Goal: Navigation & Orientation: Find specific page/section

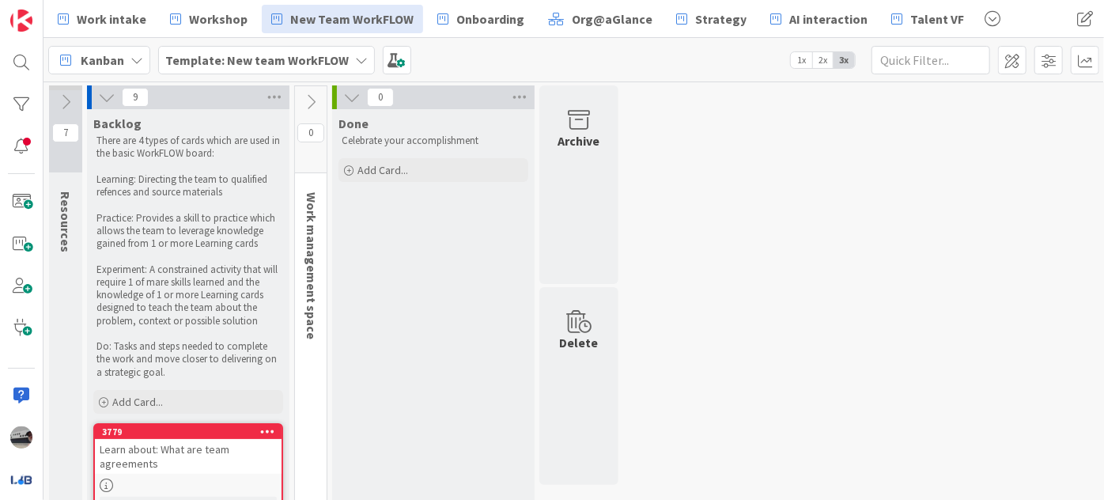
click at [308, 96] on icon at bounding box center [310, 101] width 17 height 17
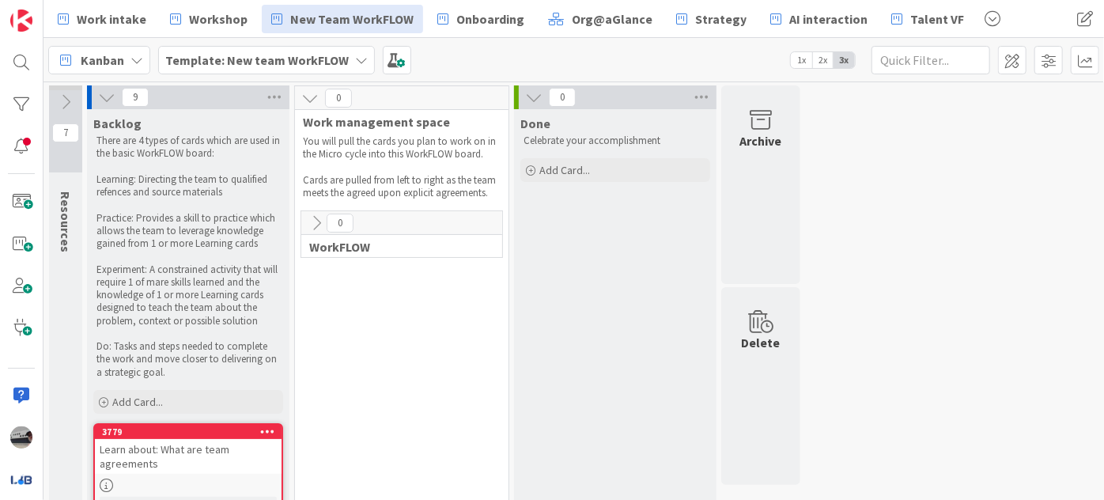
click at [323, 217] on icon at bounding box center [316, 222] width 17 height 17
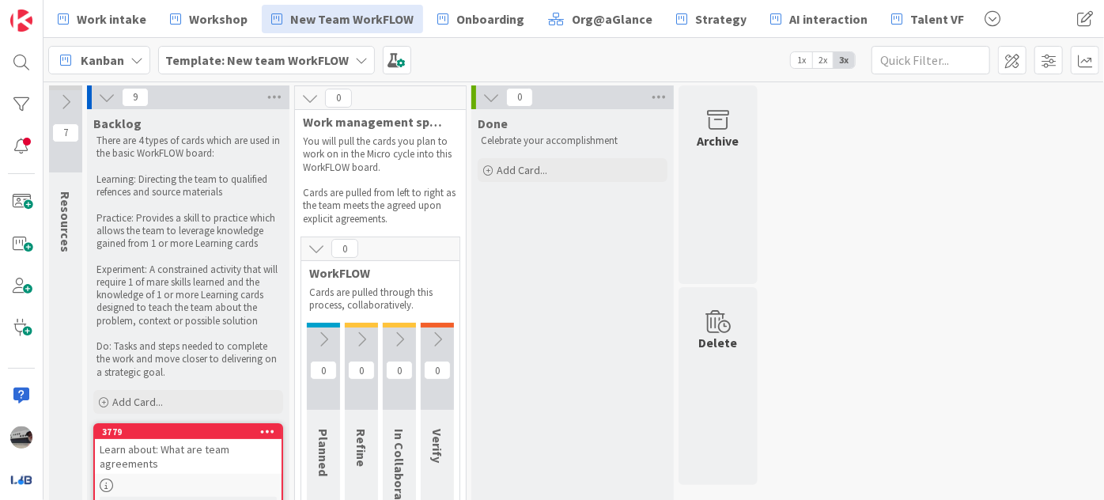
click at [105, 98] on icon at bounding box center [106, 97] width 17 height 17
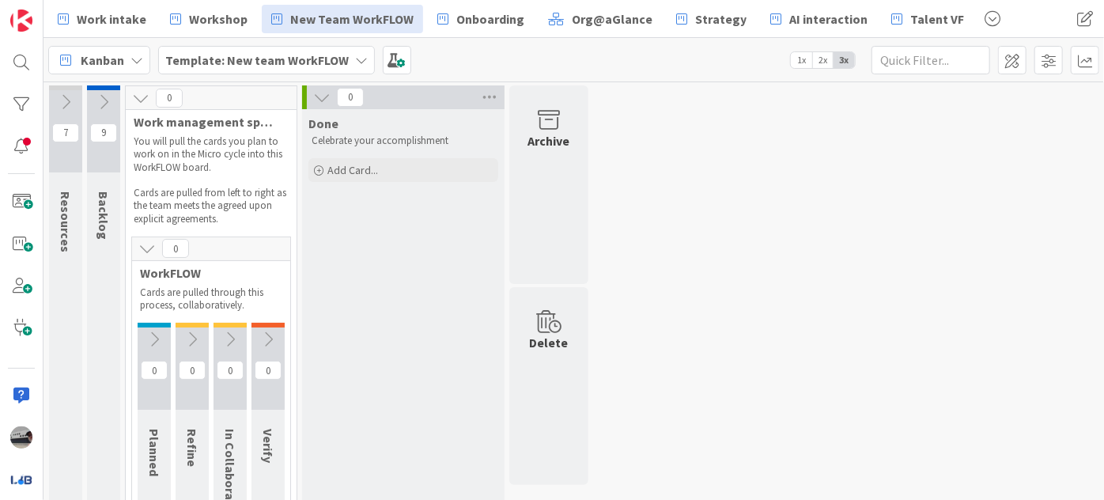
click at [148, 94] on icon at bounding box center [140, 97] width 17 height 17
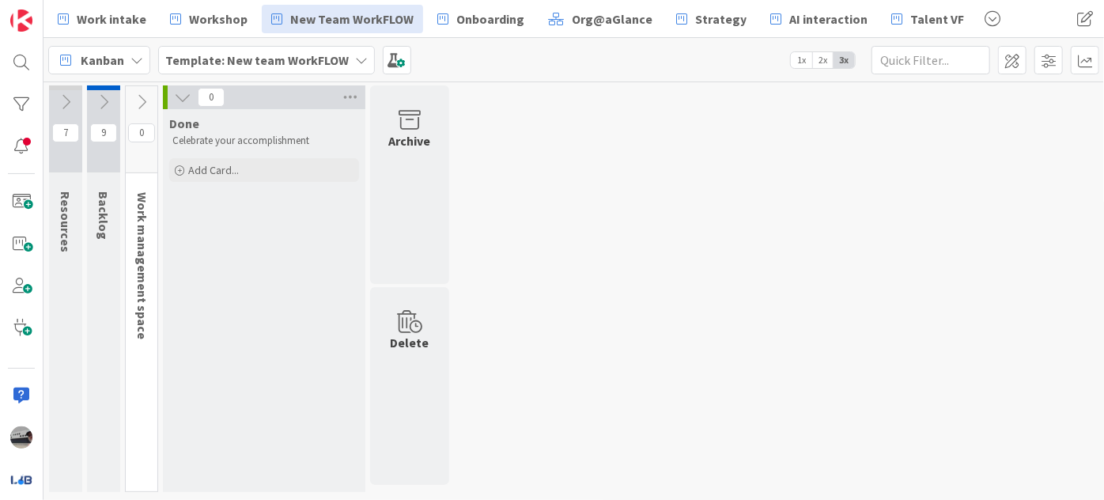
click at [183, 96] on icon at bounding box center [182, 97] width 17 height 17
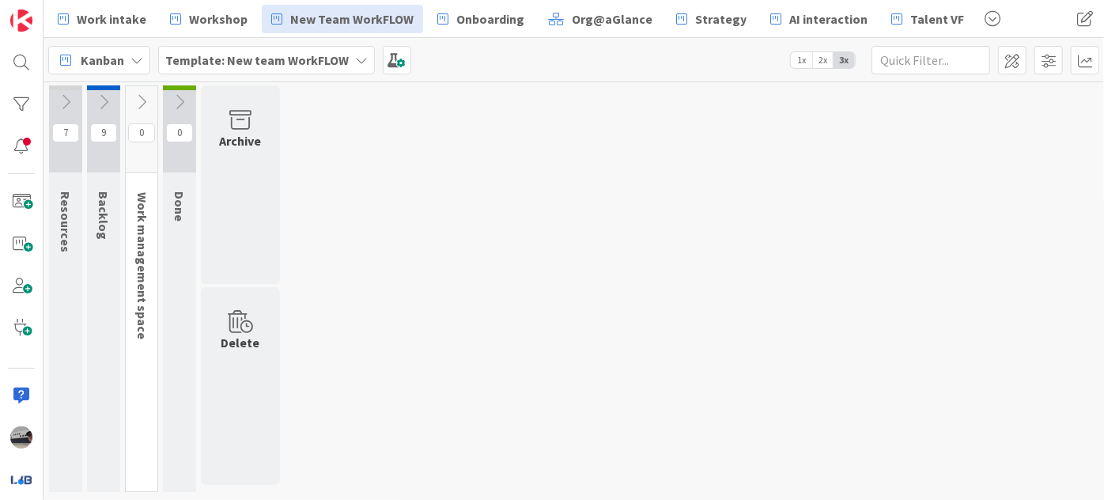
click at [143, 100] on icon at bounding box center [141, 101] width 17 height 17
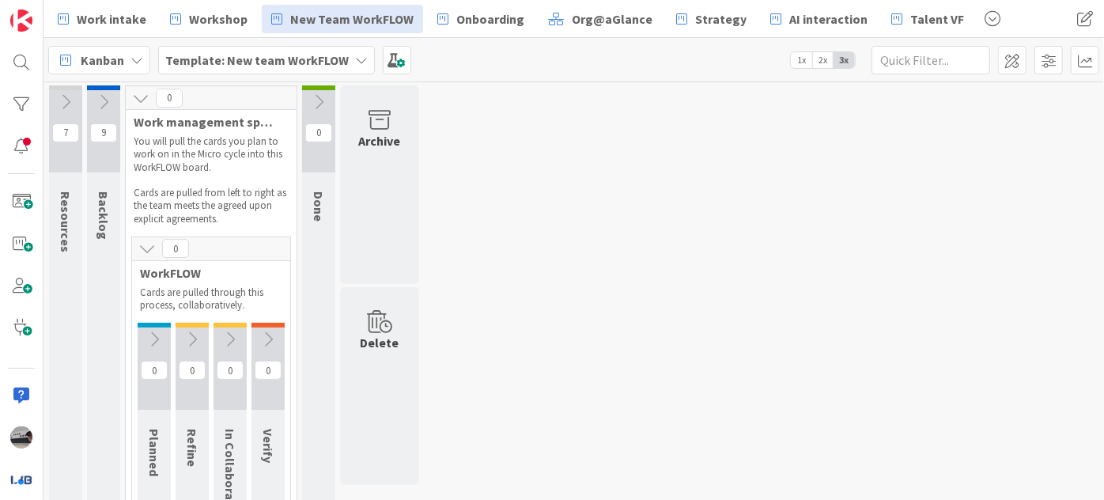
click at [103, 96] on icon at bounding box center [103, 101] width 17 height 17
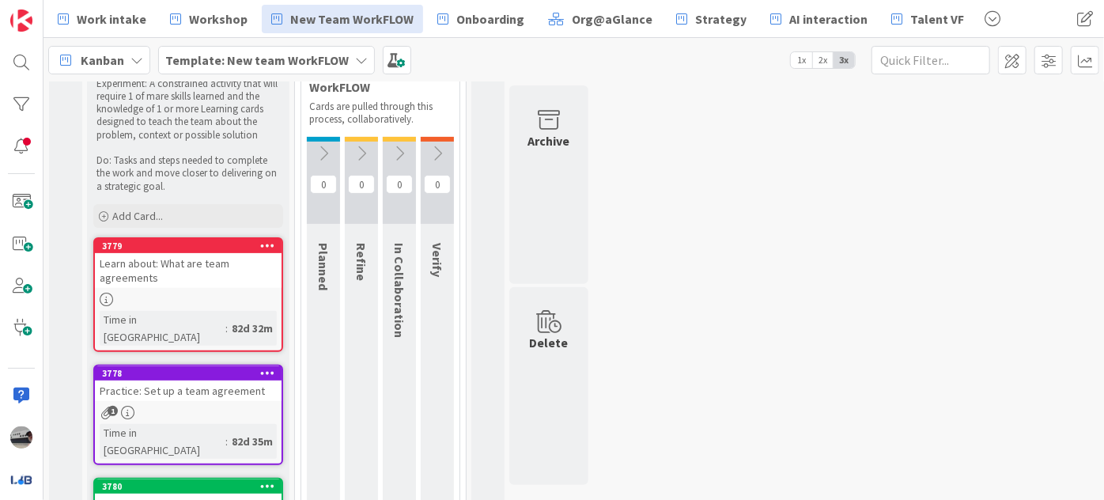
scroll to position [143, 0]
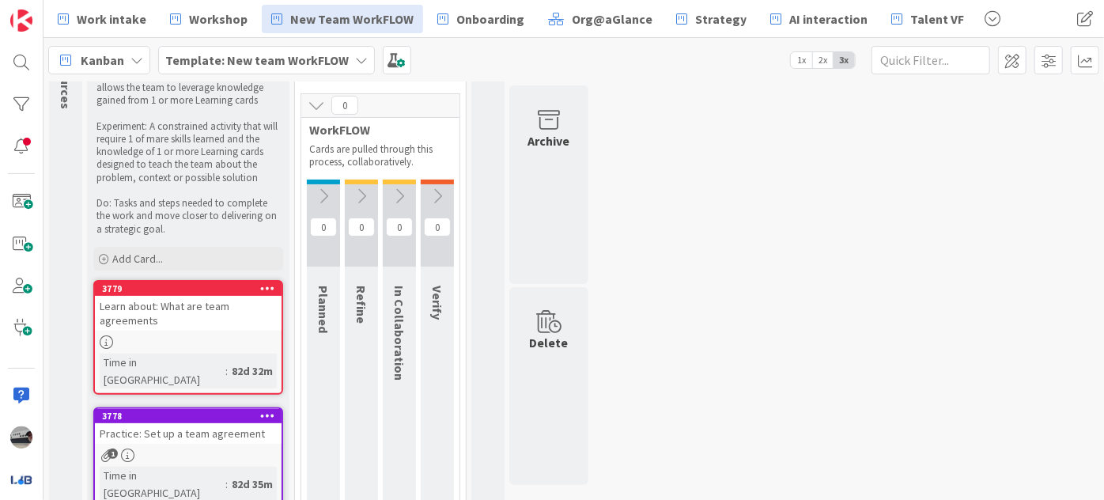
click at [319, 199] on icon at bounding box center [323, 195] width 17 height 17
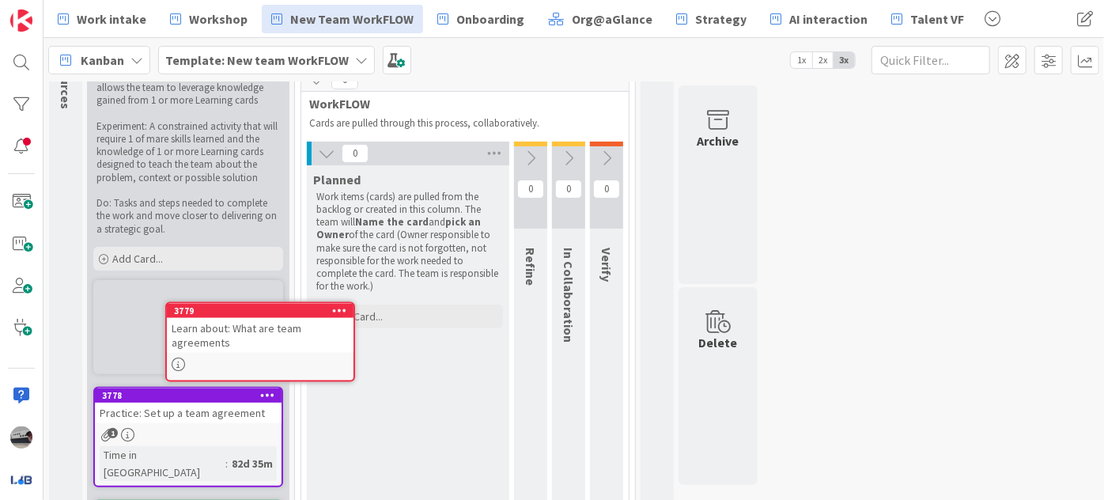
scroll to position [176, 0]
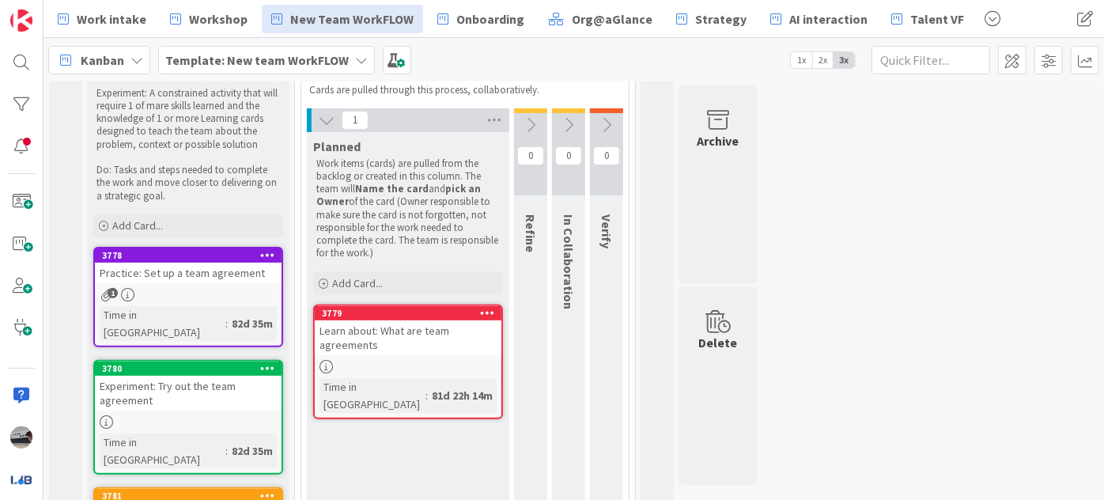
click at [530, 130] on icon at bounding box center [530, 124] width 17 height 17
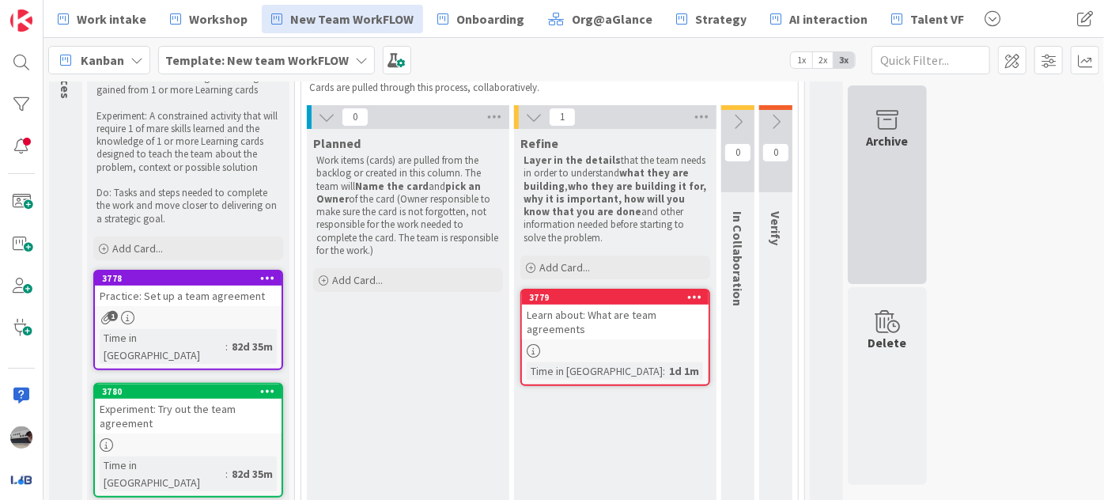
scroll to position [67, 0]
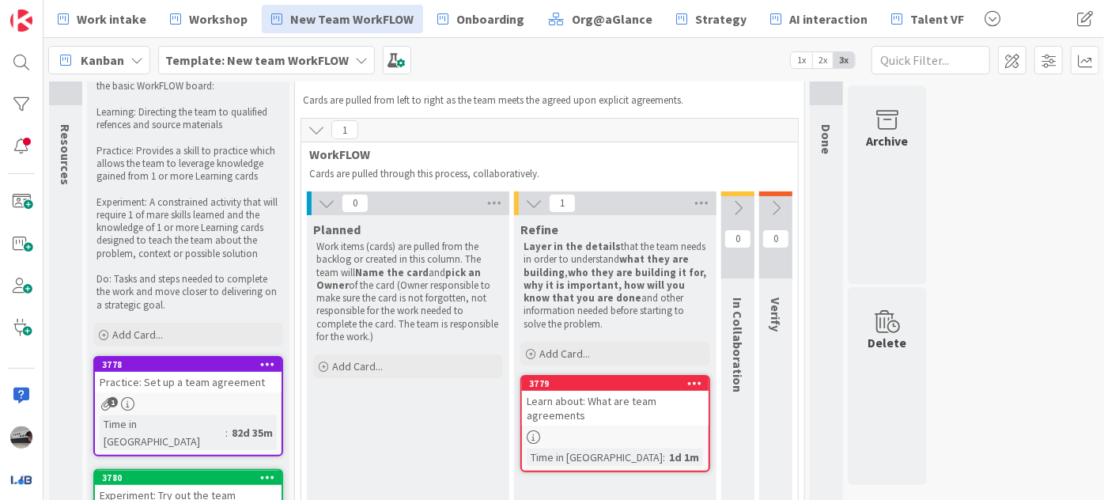
click at [729, 204] on icon at bounding box center [737, 207] width 17 height 17
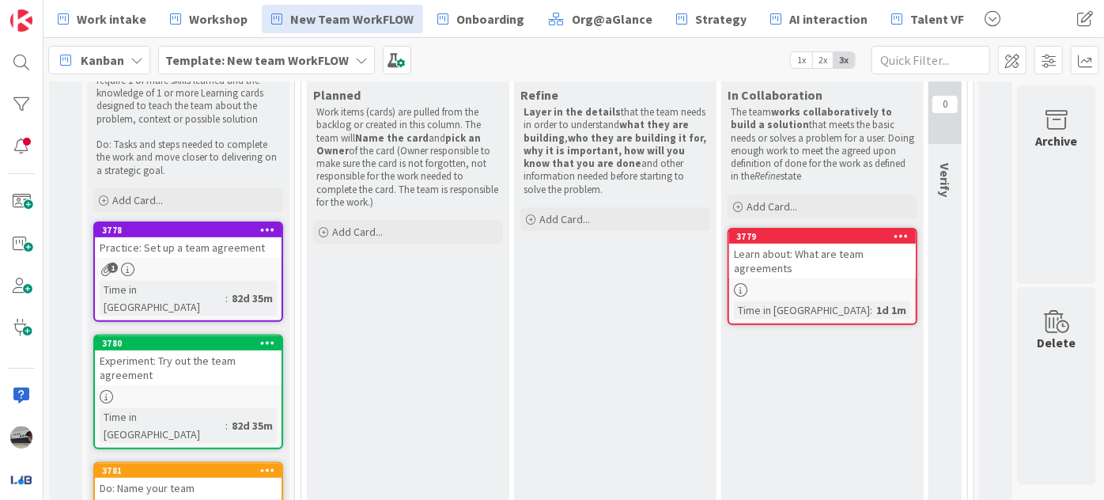
scroll to position [0, 0]
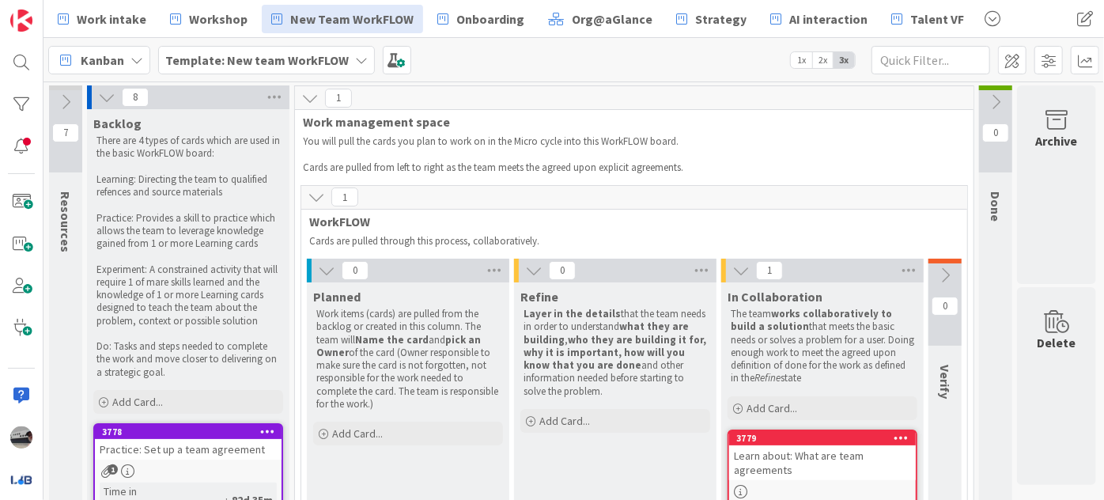
click at [944, 278] on icon at bounding box center [944, 274] width 17 height 17
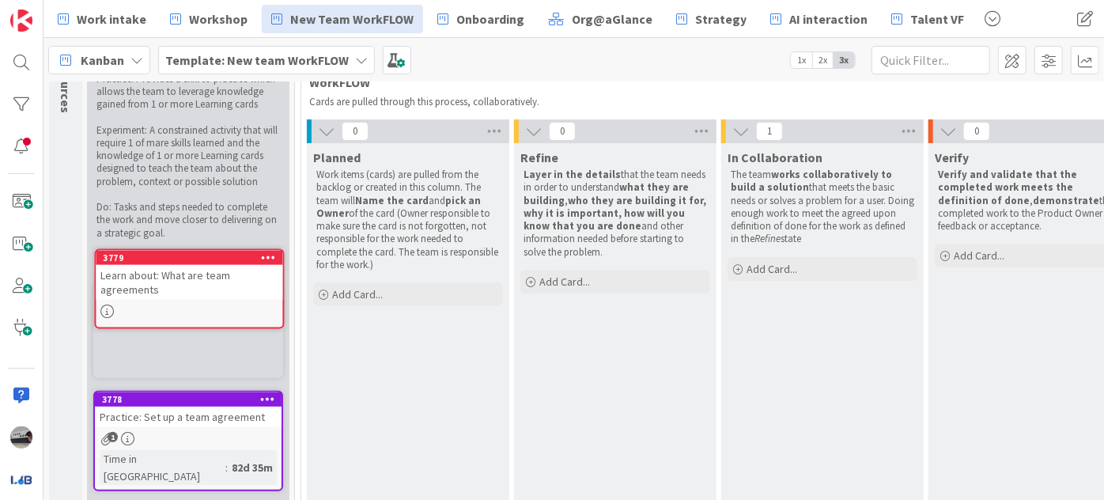
scroll to position [127, 0]
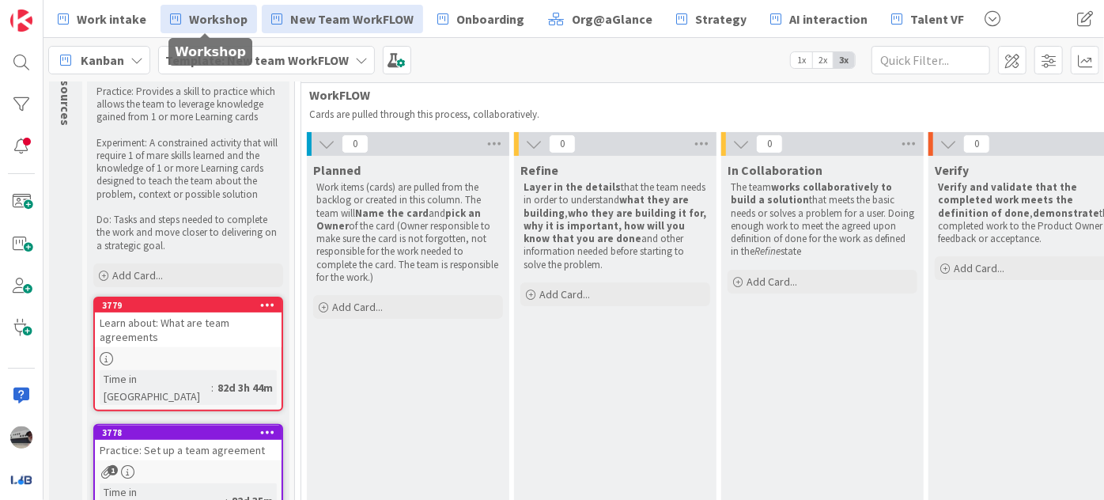
click at [218, 18] on span "Workshop" at bounding box center [218, 18] width 59 height 19
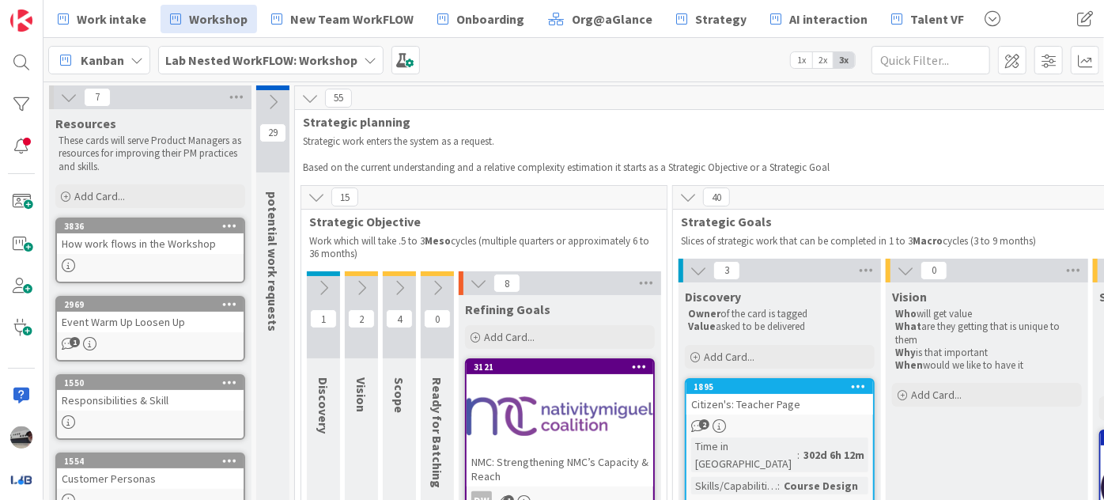
click at [474, 279] on icon at bounding box center [478, 282] width 17 height 17
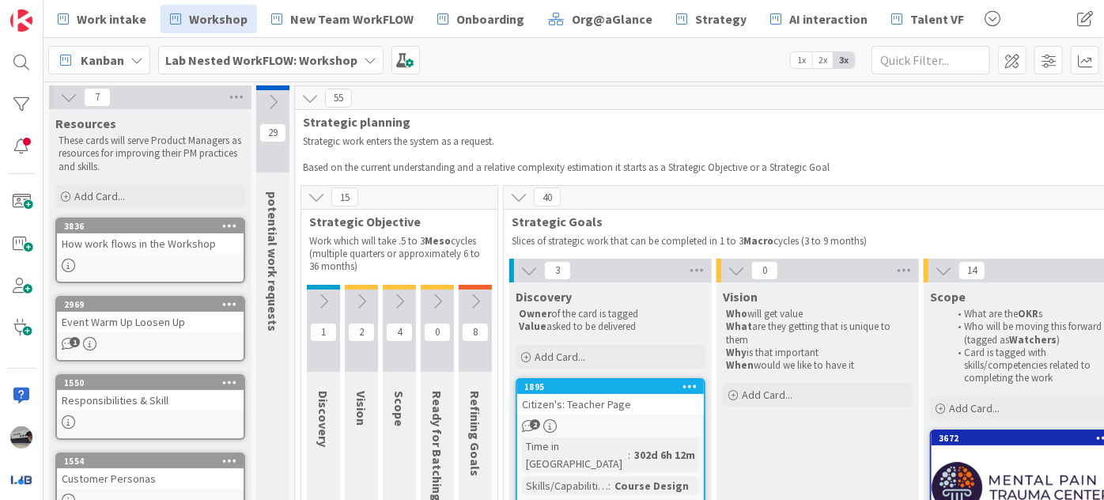
click at [529, 264] on icon at bounding box center [528, 270] width 17 height 17
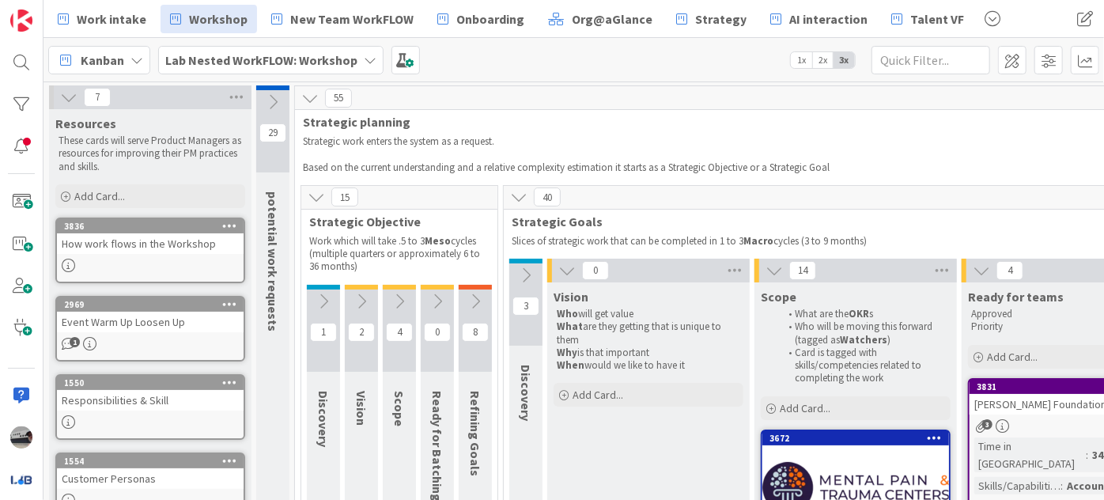
click at [569, 265] on icon at bounding box center [566, 270] width 17 height 17
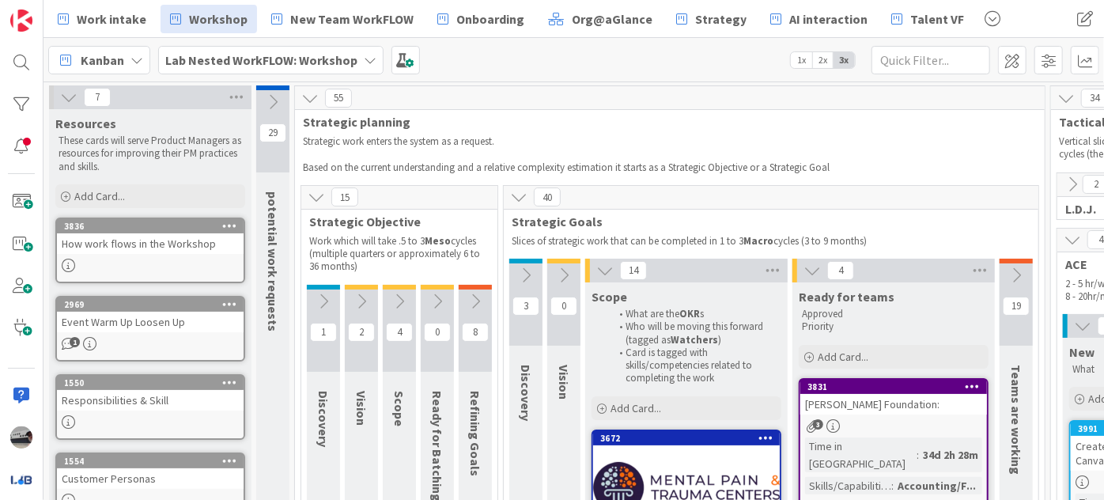
click at [611, 267] on icon at bounding box center [604, 270] width 17 height 17
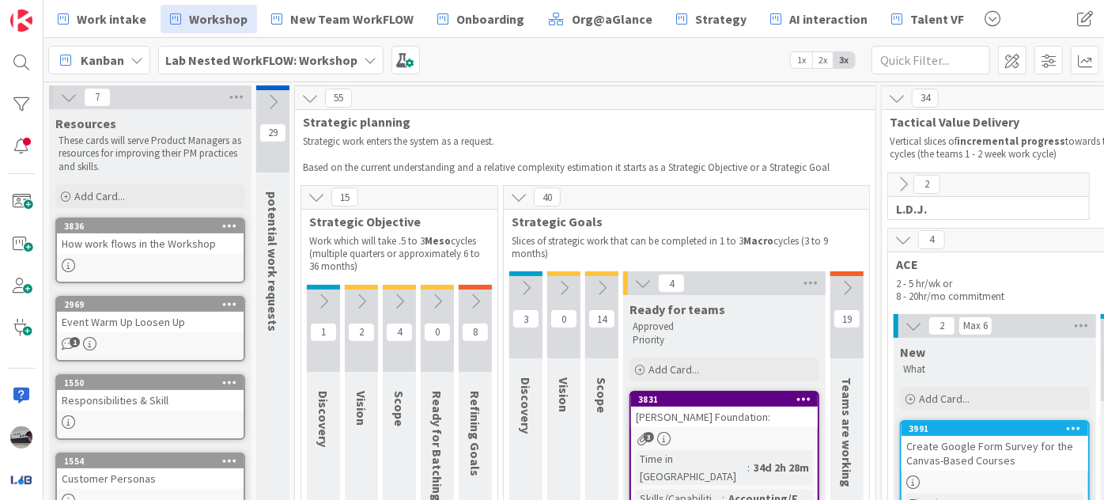
click at [643, 281] on icon at bounding box center [642, 282] width 17 height 17
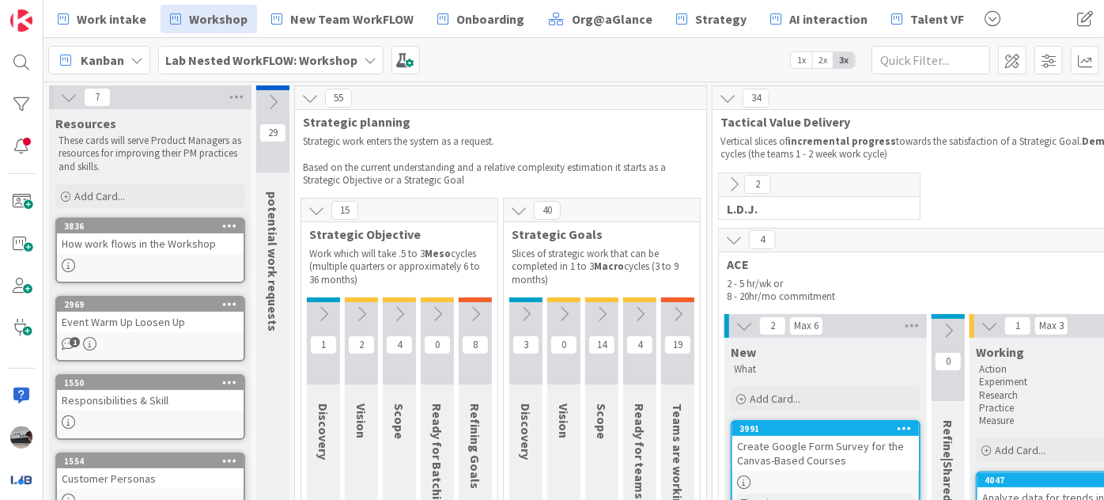
click at [742, 323] on icon at bounding box center [743, 325] width 17 height 17
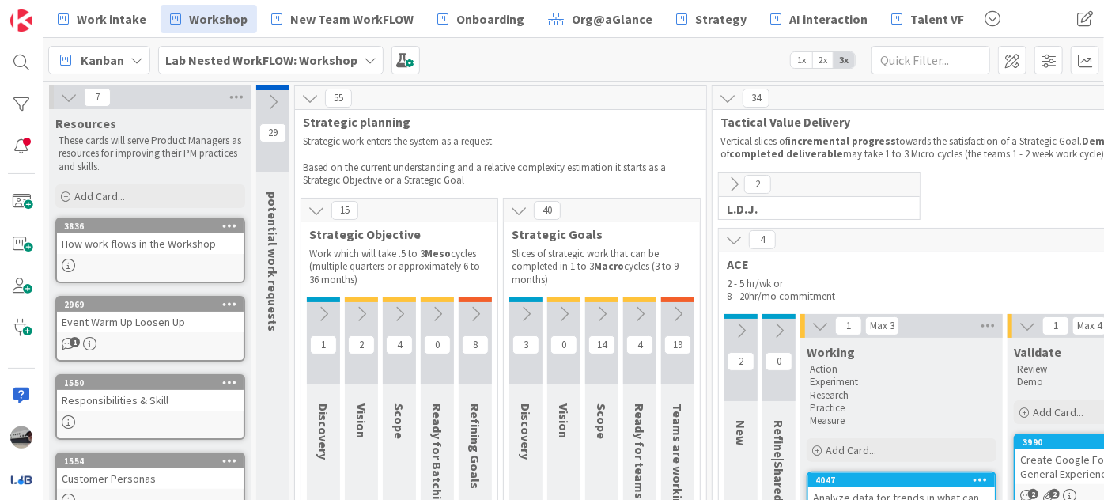
click at [811, 322] on icon at bounding box center [819, 325] width 17 height 17
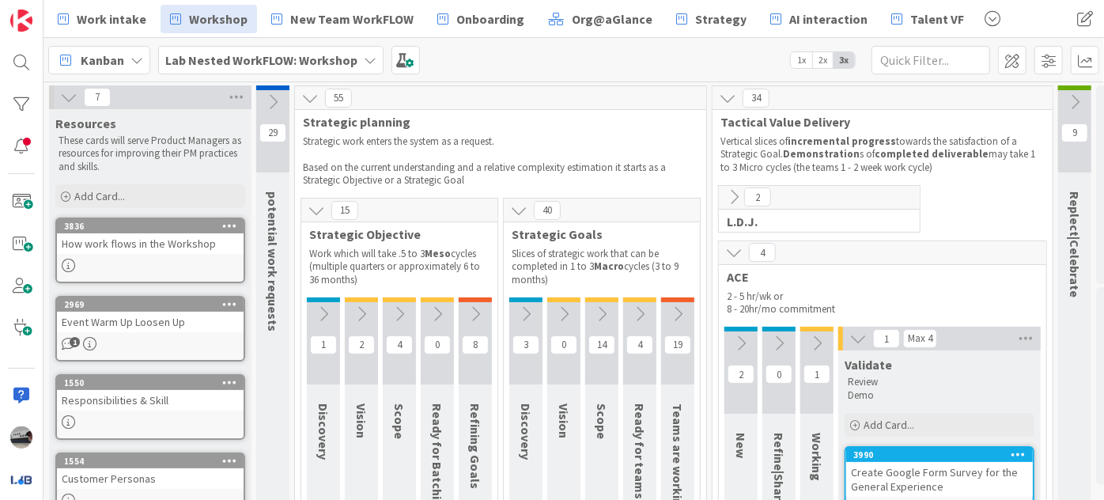
click at [865, 334] on div "1 Max 4" at bounding box center [939, 339] width 202 height 24
click at [849, 336] on icon at bounding box center [857, 338] width 17 height 17
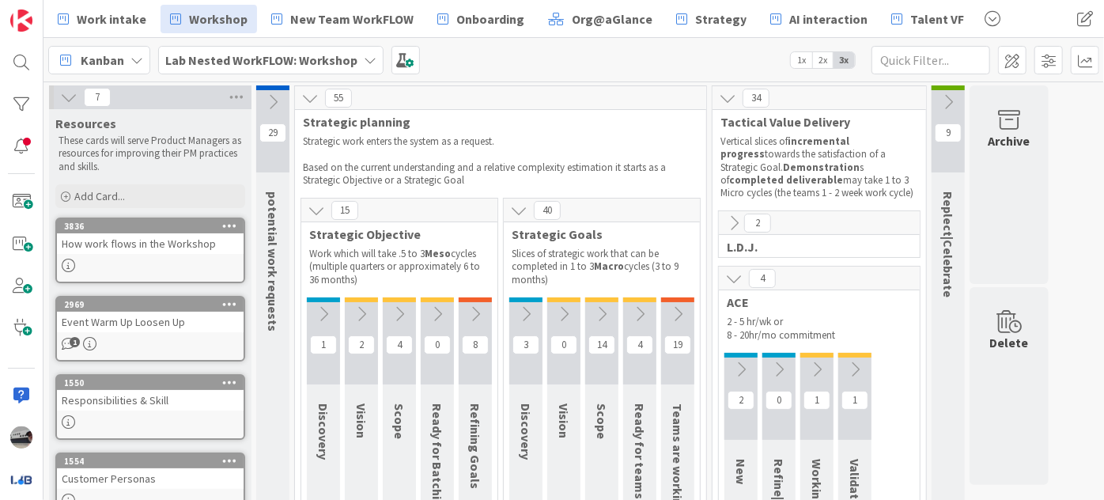
click at [727, 273] on icon at bounding box center [733, 278] width 17 height 17
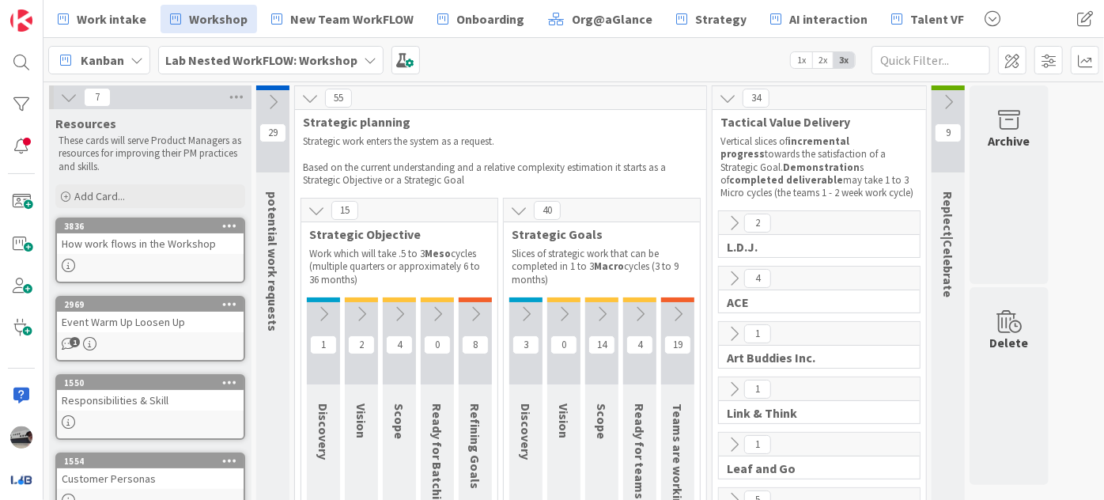
click at [473, 313] on icon at bounding box center [475, 313] width 17 height 17
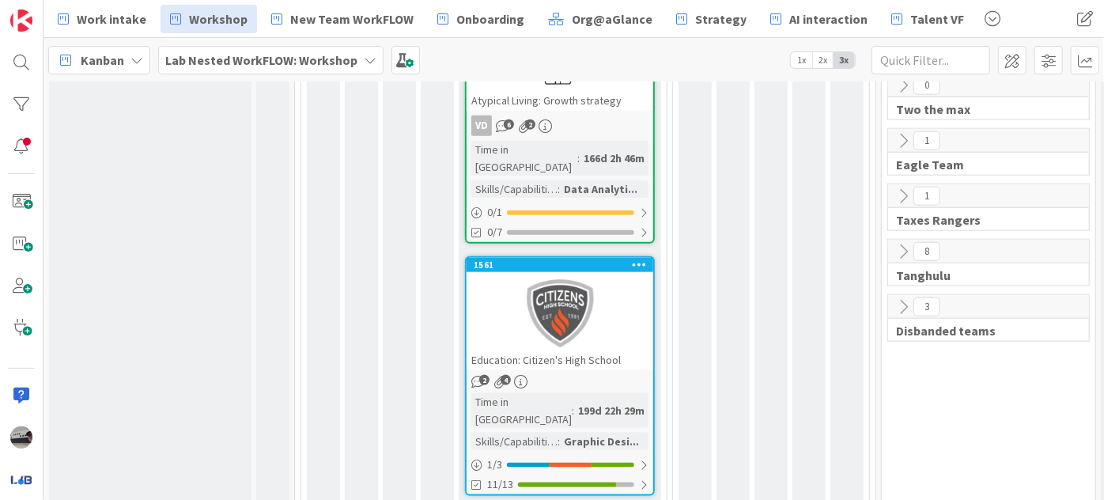
scroll to position [862, 0]
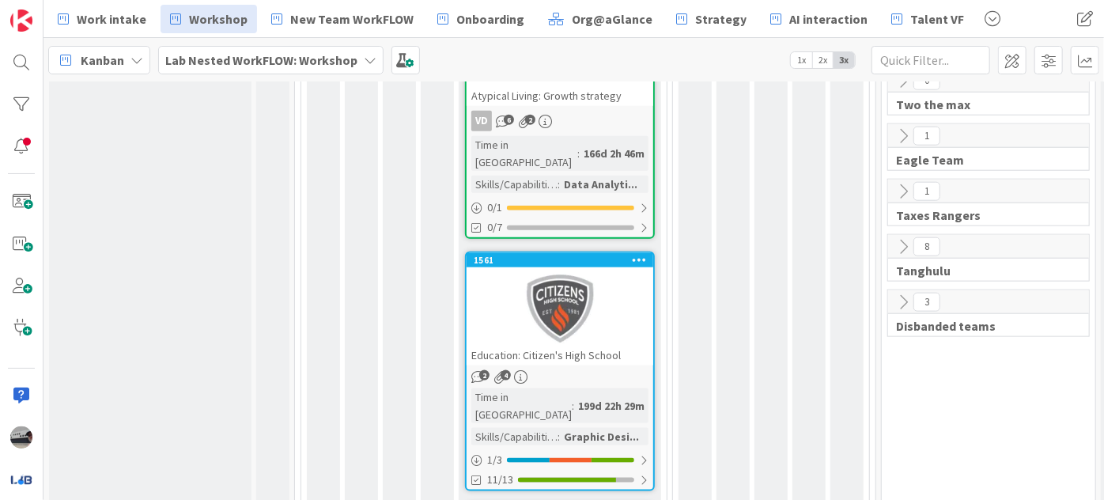
click at [508, 274] on div at bounding box center [560, 309] width 187 height 71
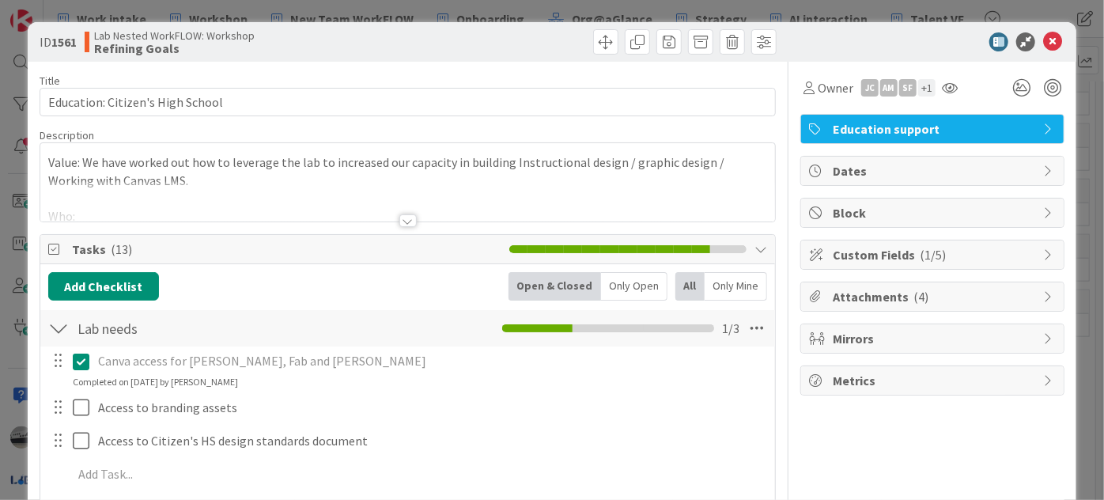
click at [408, 220] on div at bounding box center [407, 220] width 17 height 13
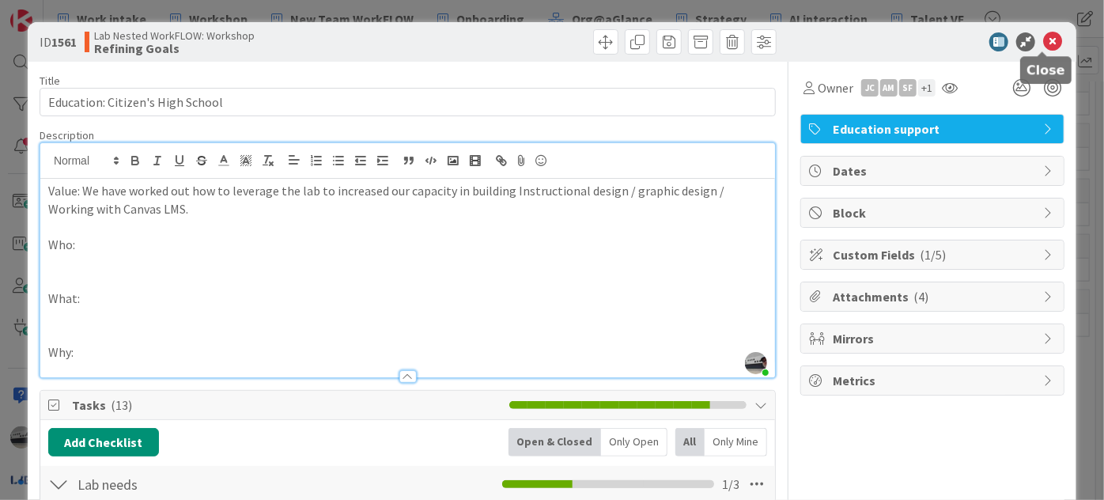
click at [1043, 37] on icon at bounding box center [1052, 41] width 19 height 19
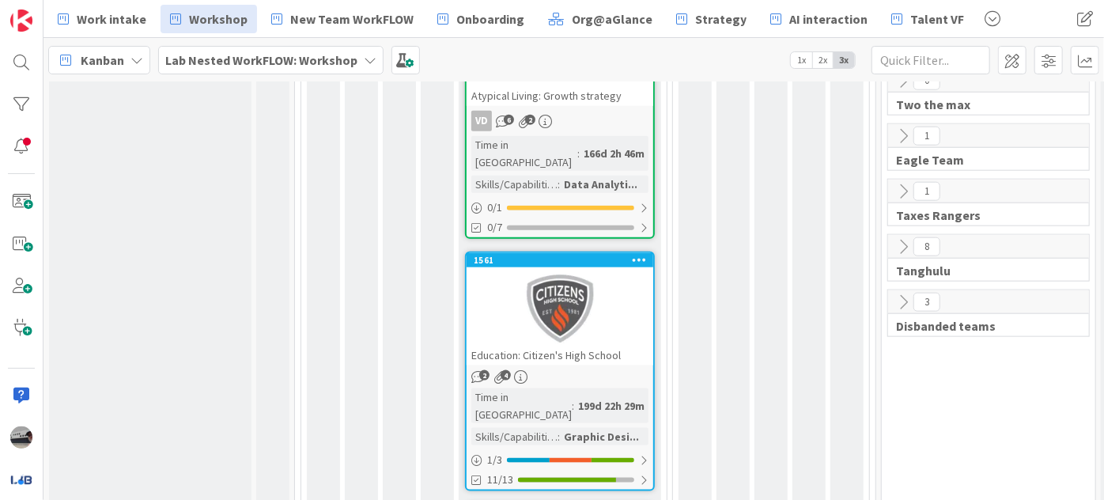
click at [561, 274] on div at bounding box center [560, 309] width 187 height 71
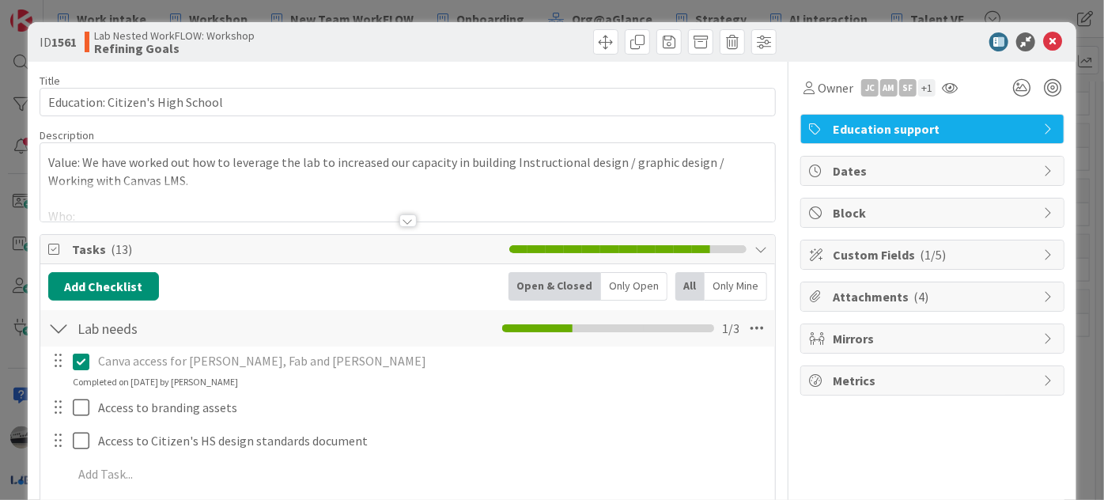
scroll to position [575, 0]
click at [1043, 40] on icon at bounding box center [1052, 41] width 19 height 19
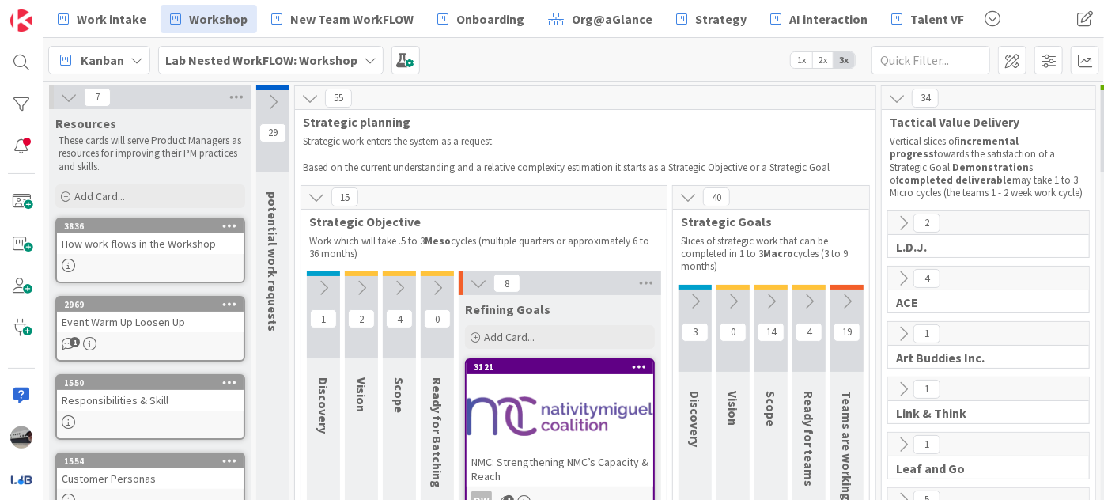
click at [434, 273] on div at bounding box center [437, 273] width 33 height 5
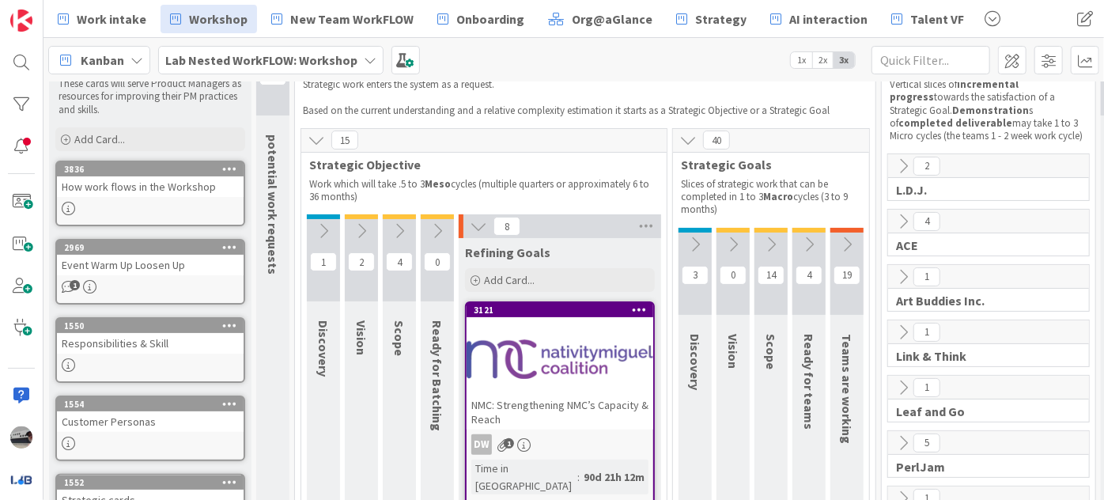
scroll to position [143, 0]
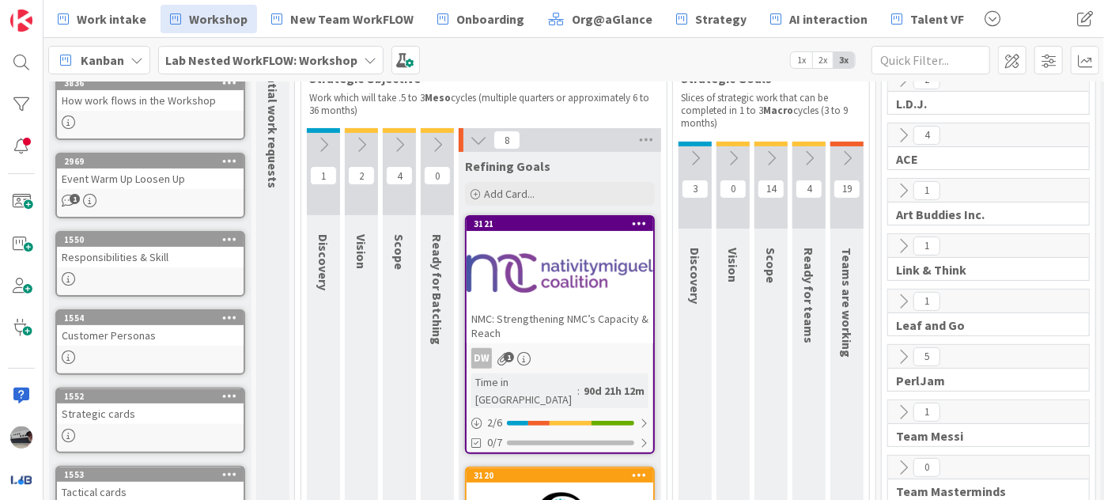
click at [436, 145] on icon at bounding box center [437, 144] width 17 height 17
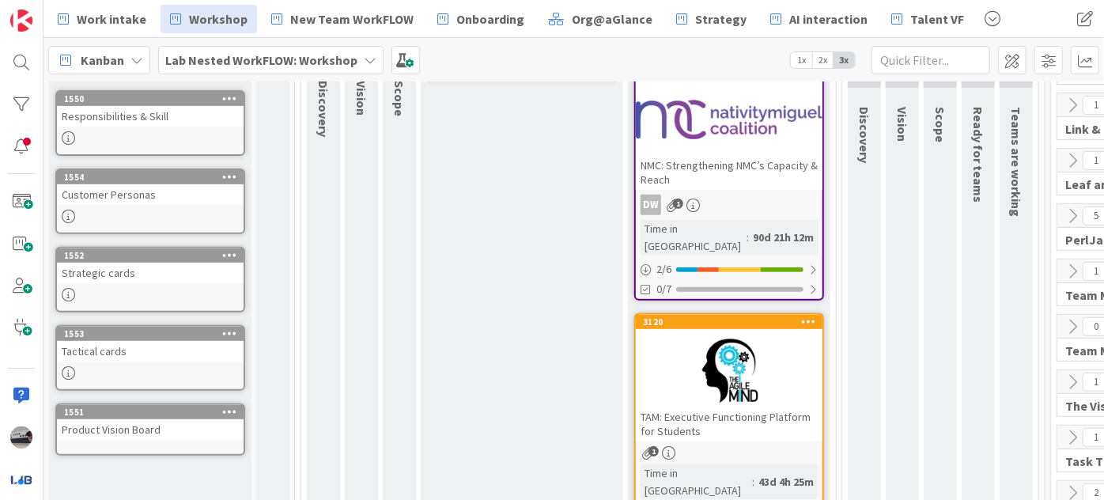
scroll to position [0, 0]
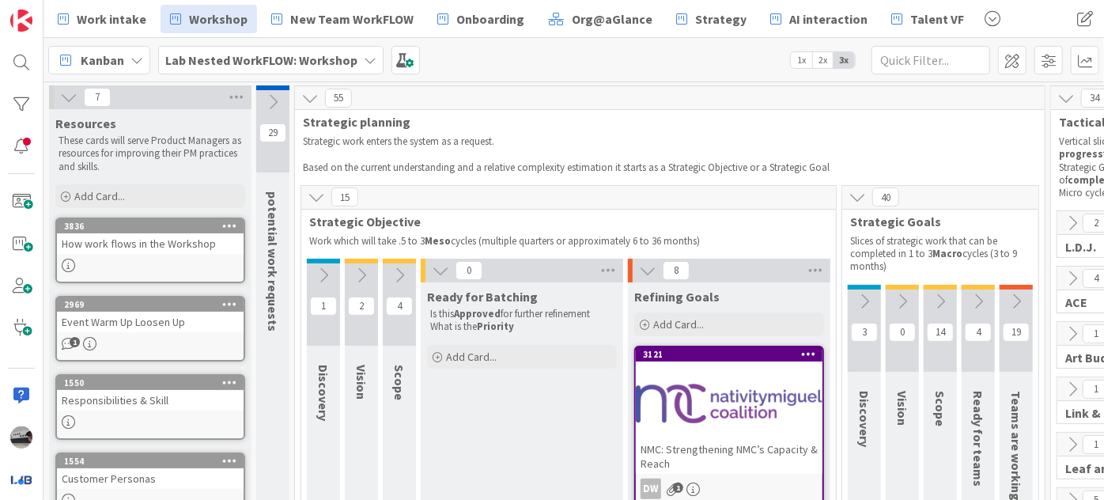
click at [402, 274] on icon at bounding box center [399, 274] width 17 height 17
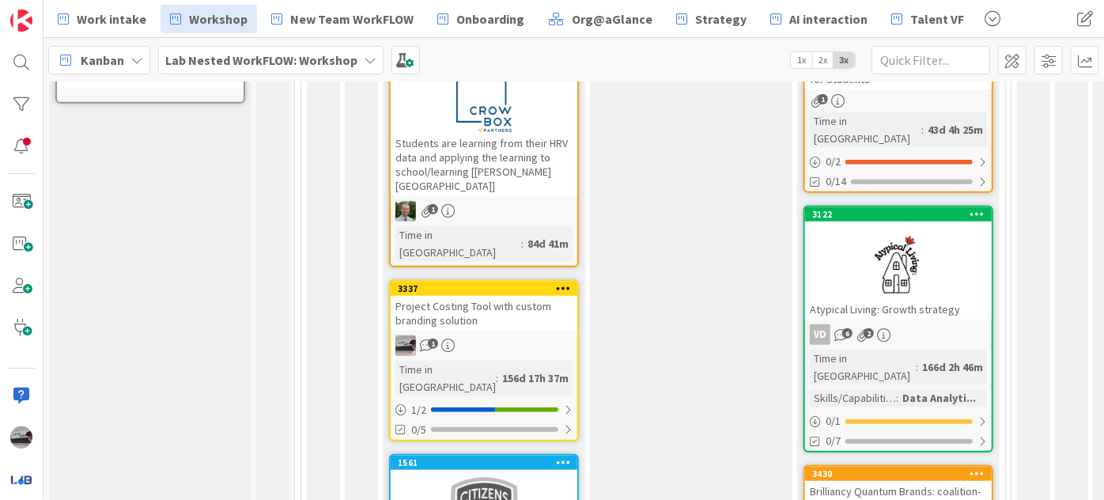
scroll to position [527, 0]
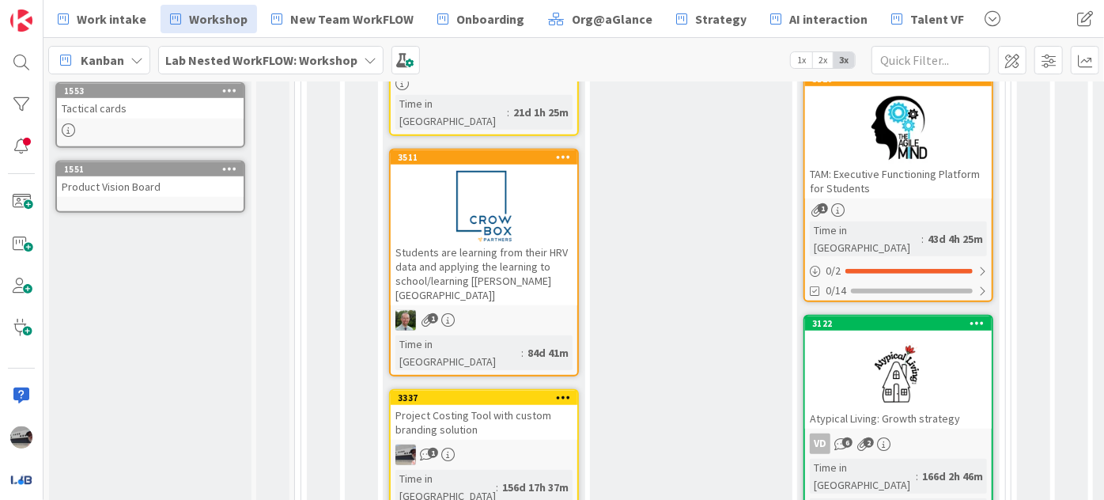
click at [893, 135] on div at bounding box center [898, 128] width 187 height 71
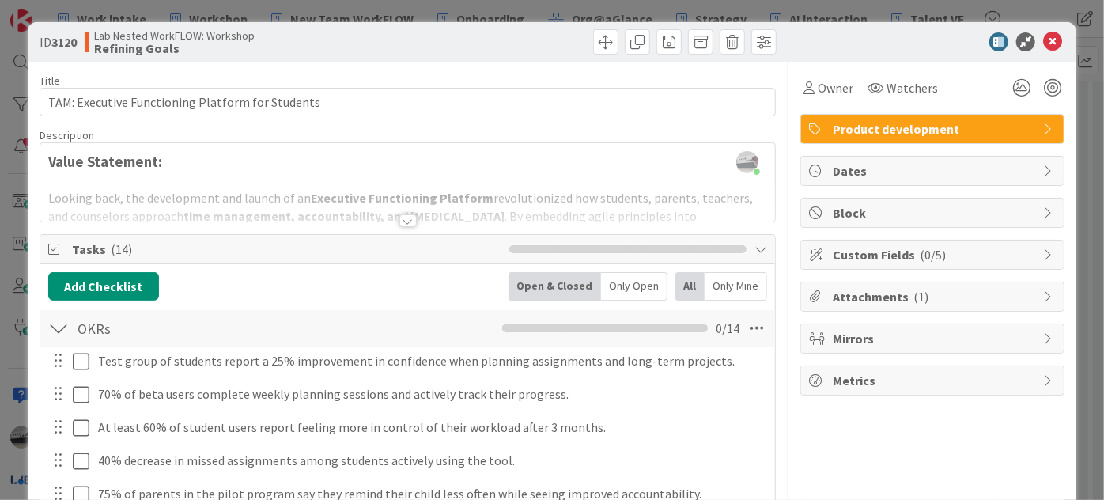
click at [399, 221] on div at bounding box center [407, 220] width 17 height 13
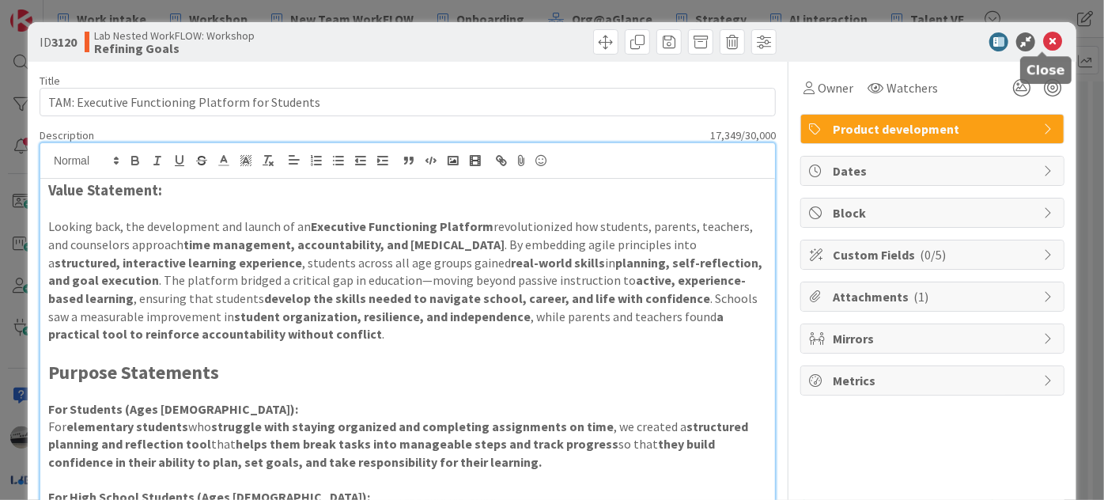
click at [1045, 36] on icon at bounding box center [1052, 41] width 19 height 19
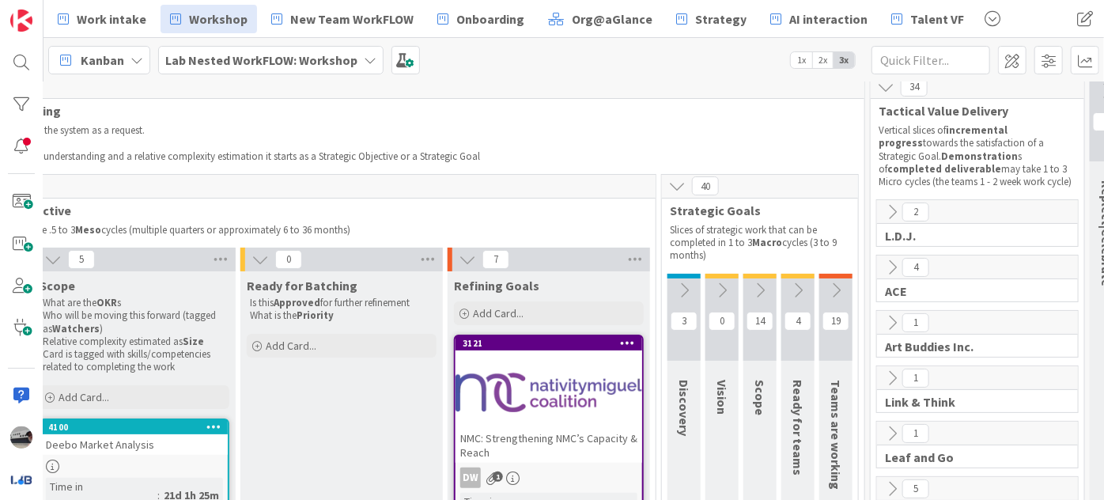
scroll to position [0, 350]
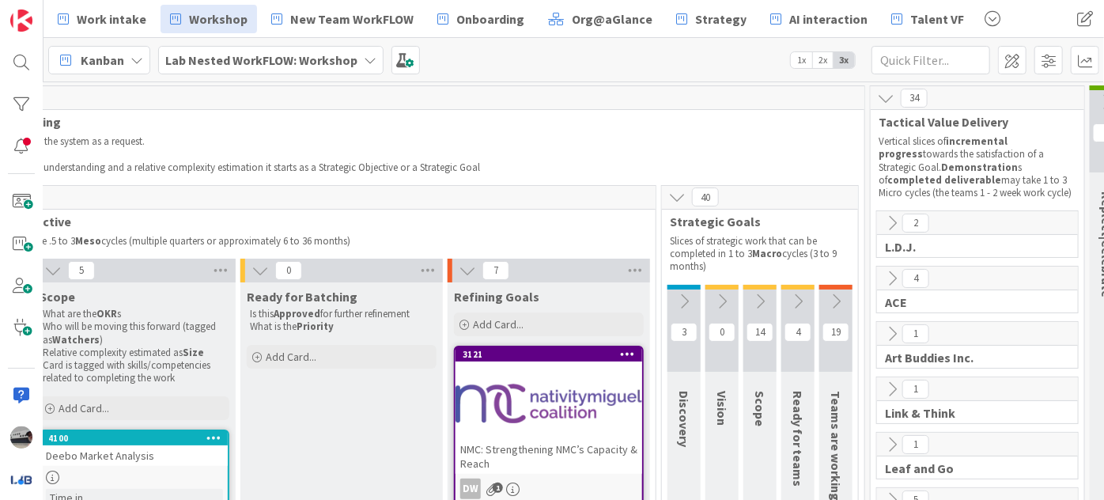
click at [682, 299] on icon at bounding box center [683, 301] width 17 height 17
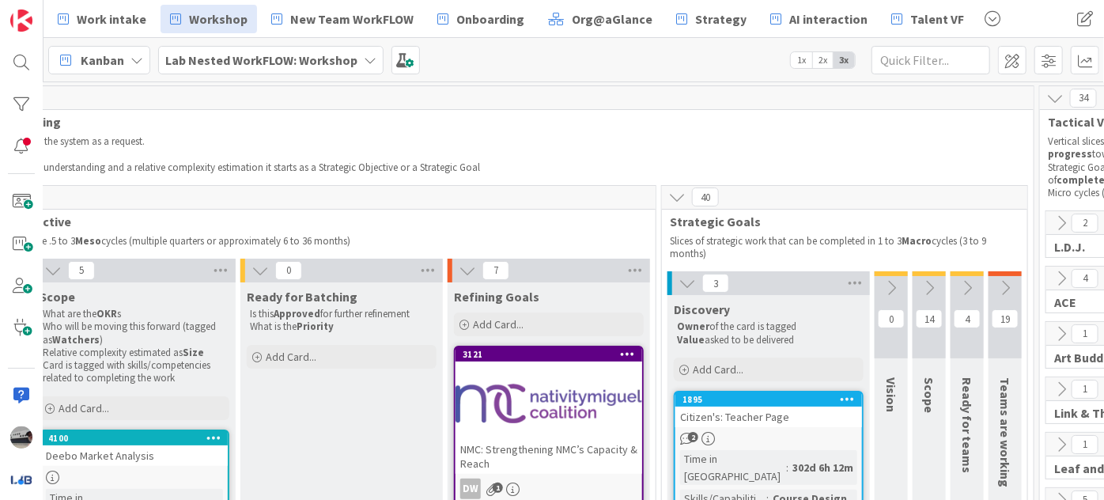
click at [890, 288] on icon at bounding box center [890, 287] width 17 height 17
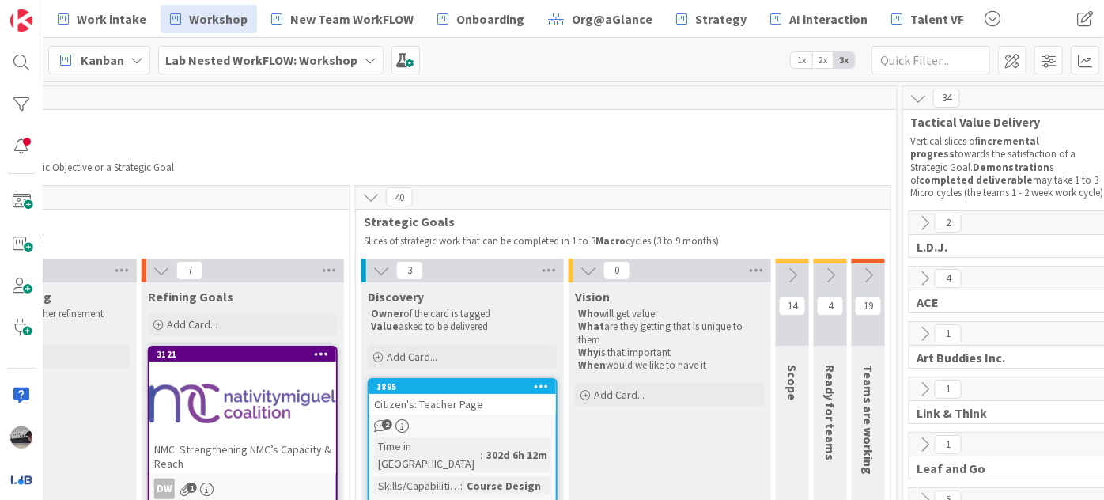
scroll to position [0, 667]
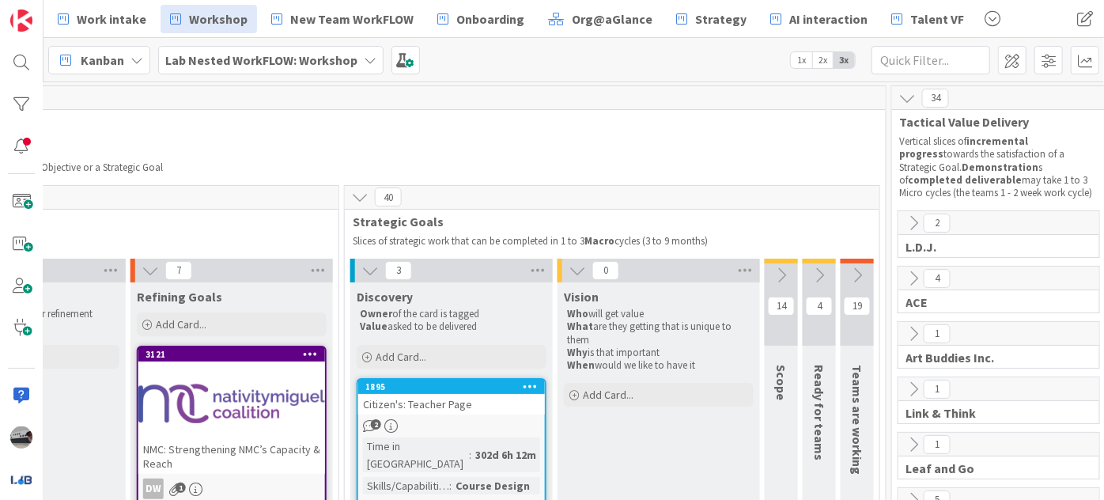
click at [783, 275] on icon at bounding box center [781, 274] width 17 height 17
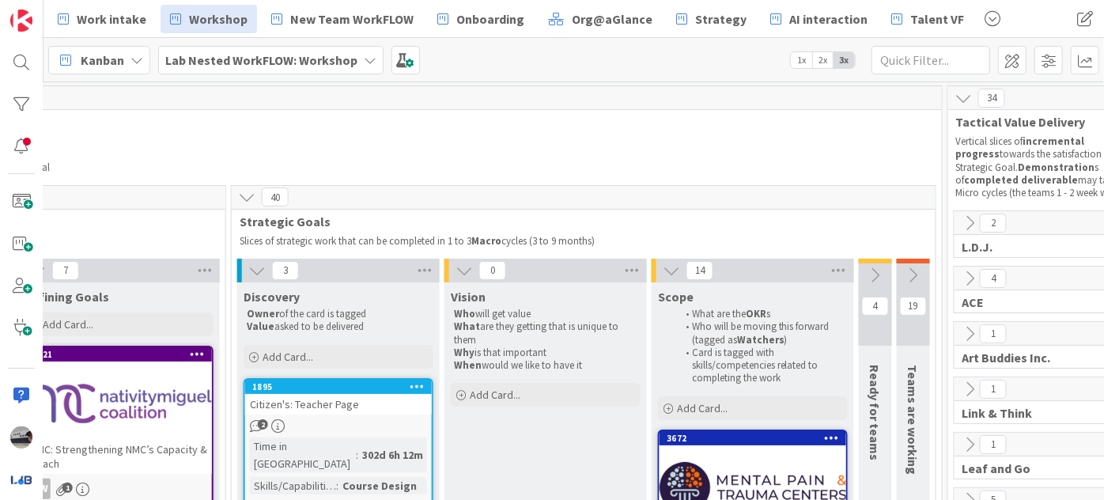
scroll to position [0, 795]
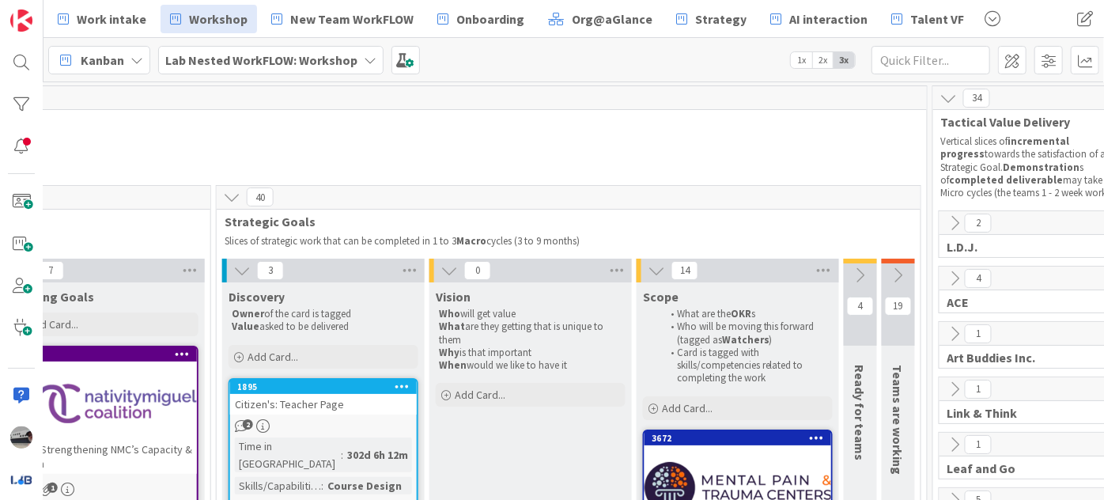
click at [854, 278] on icon at bounding box center [860, 274] width 17 height 17
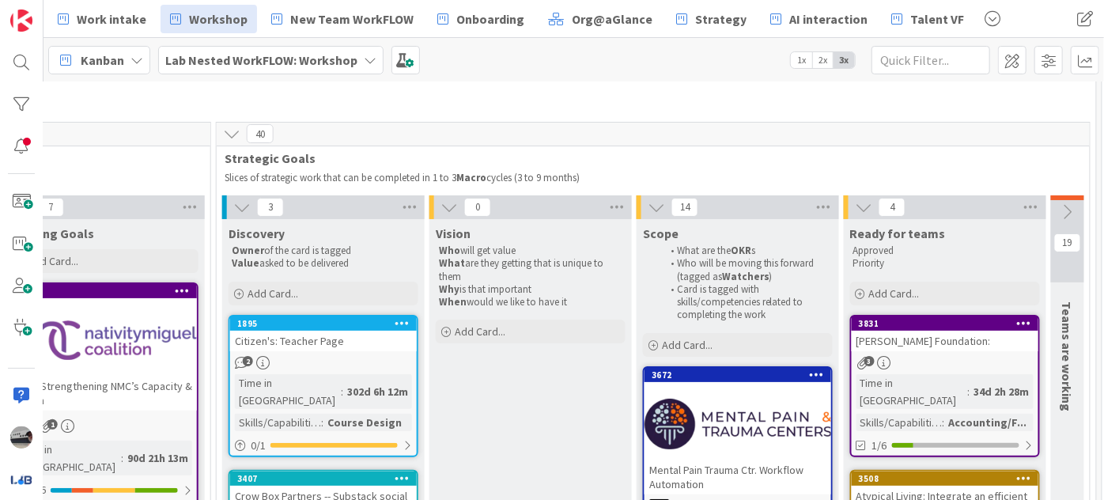
scroll to position [71, 795]
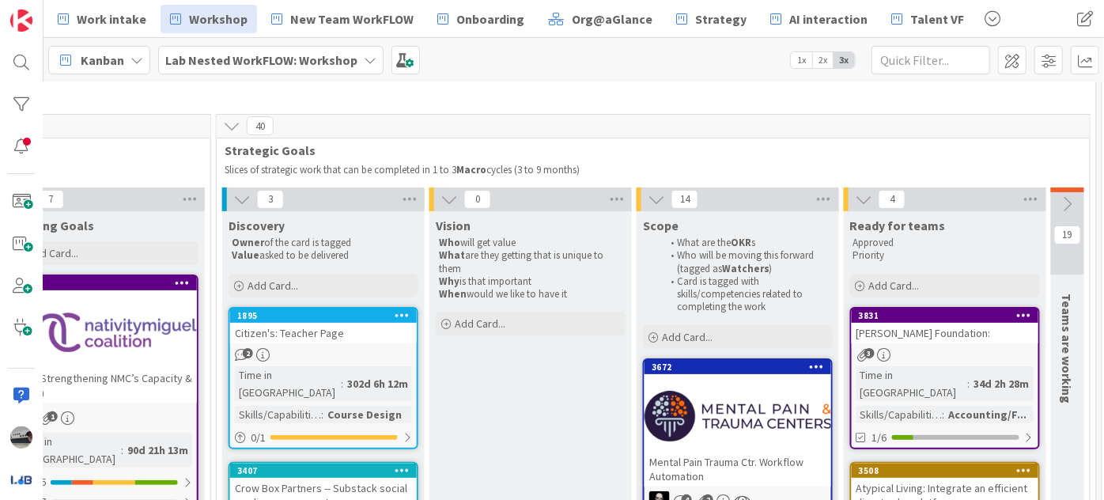
click at [1060, 202] on icon at bounding box center [1067, 203] width 17 height 17
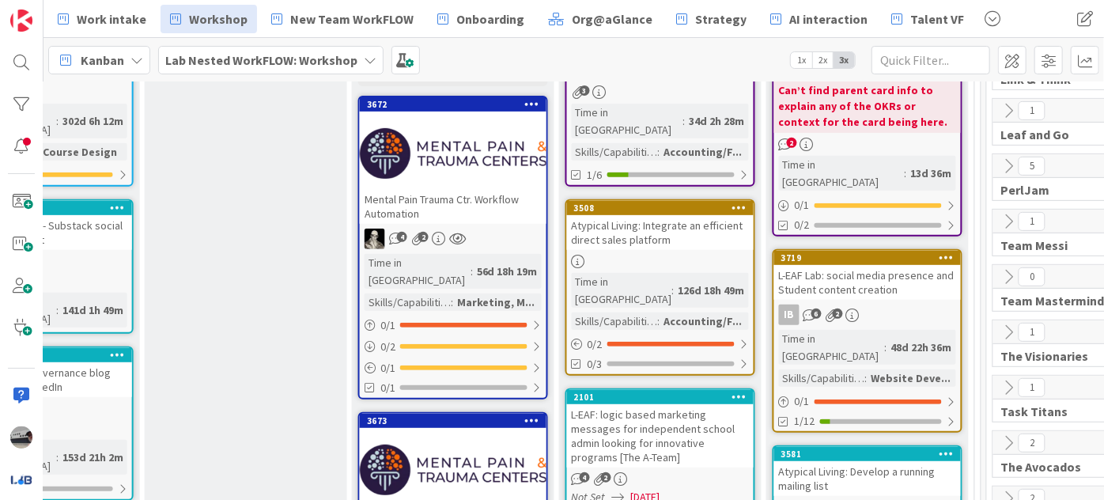
scroll to position [359, 1079]
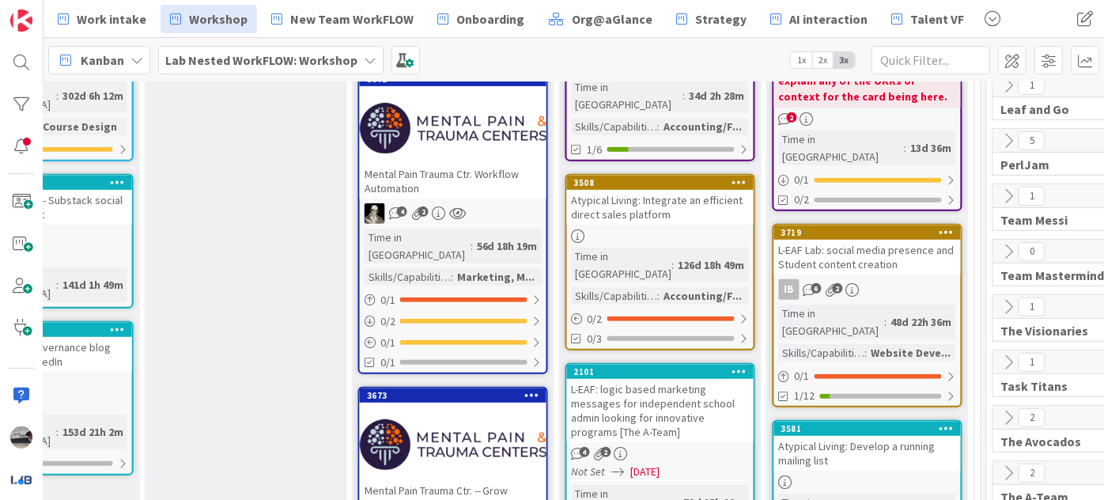
click at [687, 379] on div "L-EAF: logic based marketing messages for independent school admin looking for …" at bounding box center [660, 410] width 187 height 63
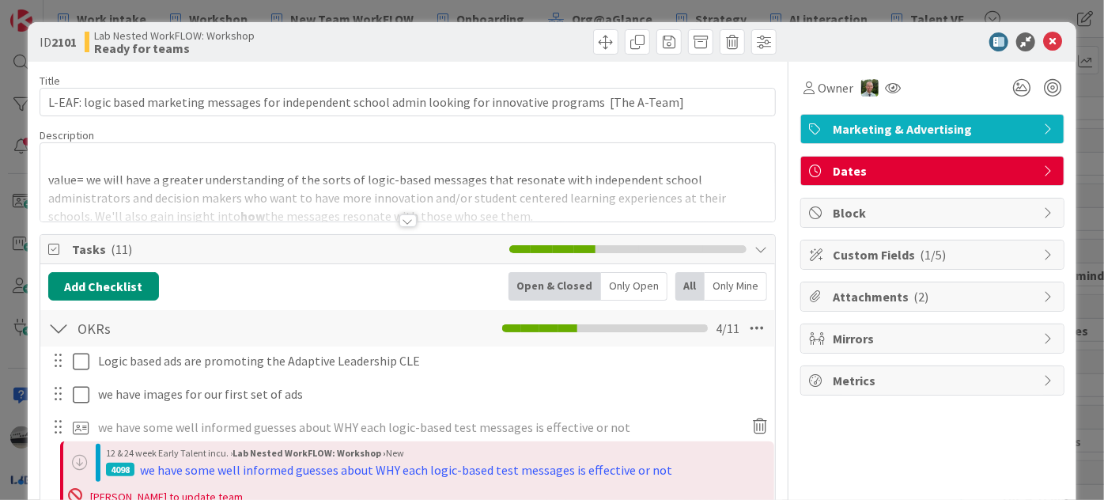
click at [399, 221] on div at bounding box center [407, 220] width 17 height 13
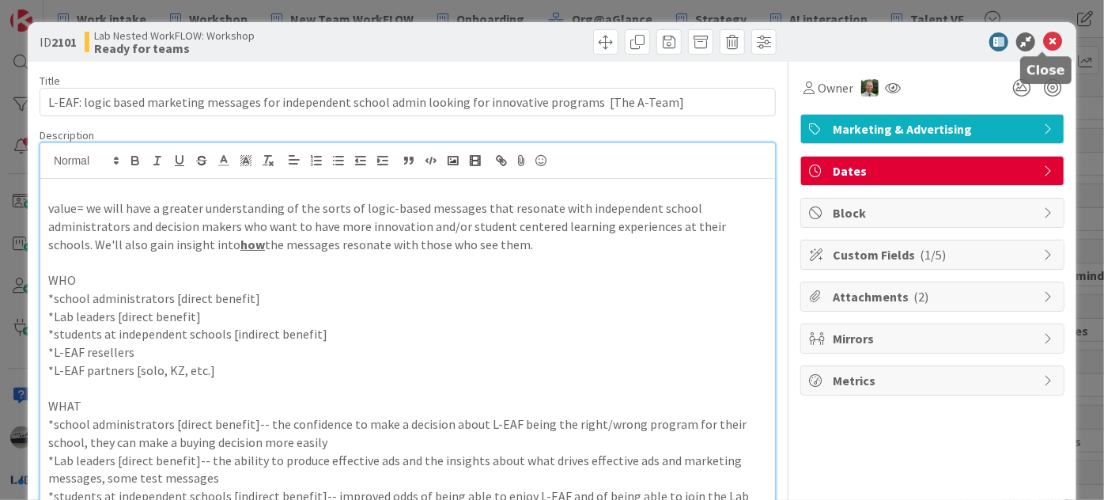
click at [1045, 47] on icon at bounding box center [1052, 41] width 19 height 19
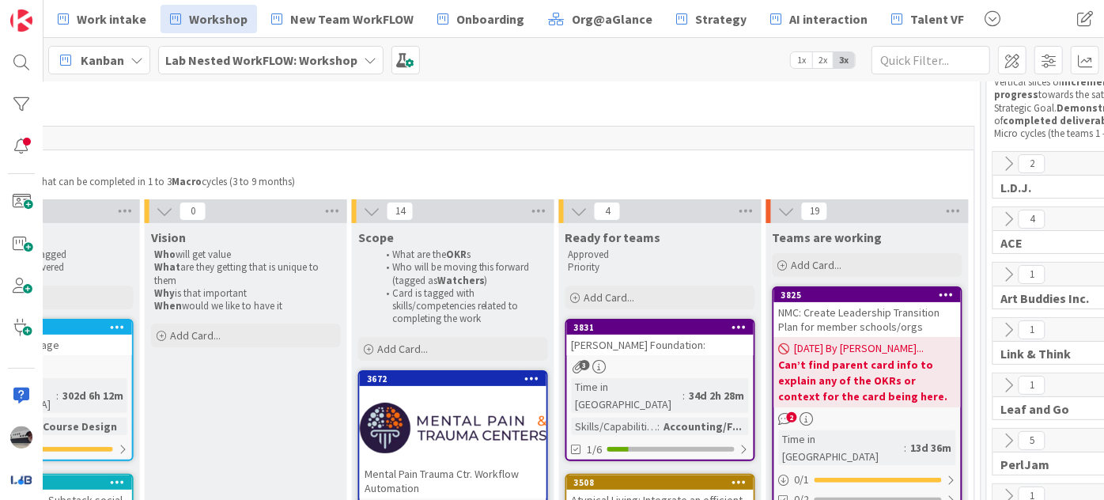
scroll to position [0, 1079]
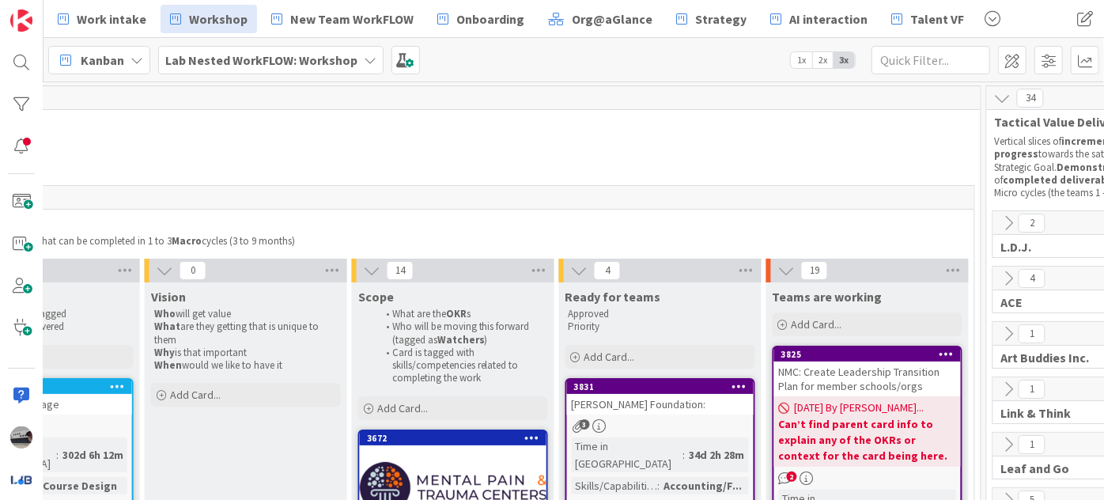
click at [1007, 227] on icon at bounding box center [1008, 222] width 17 height 17
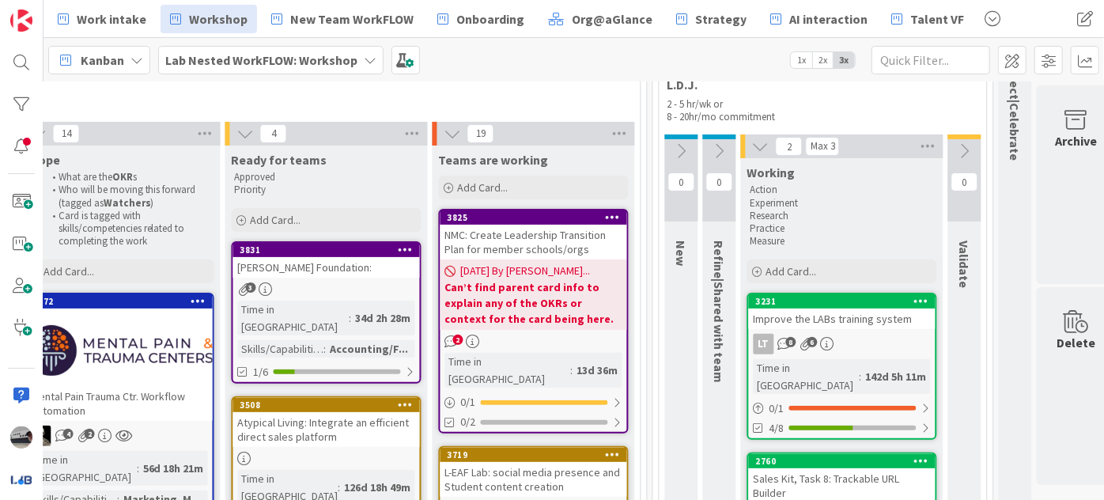
scroll to position [143, 1413]
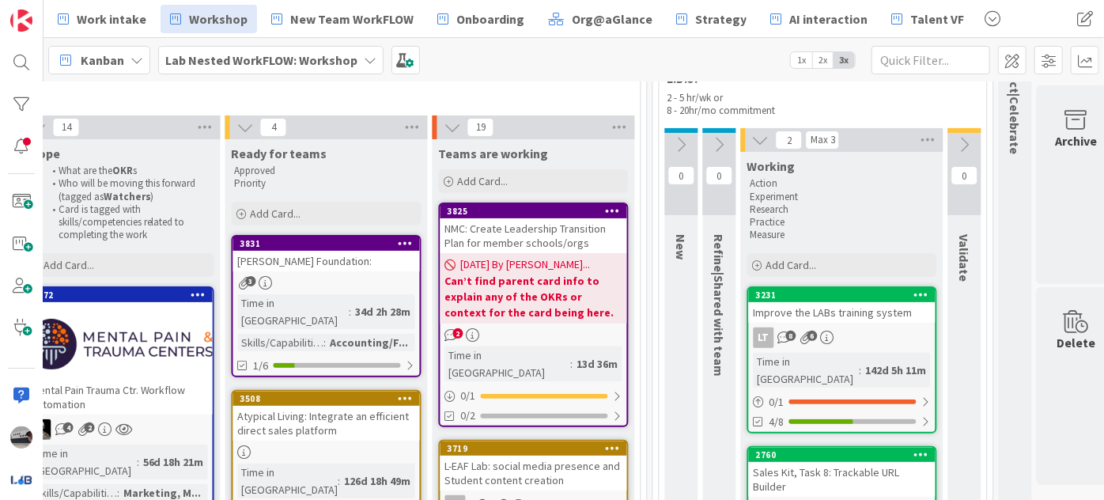
click at [364, 54] on icon at bounding box center [370, 60] width 13 height 13
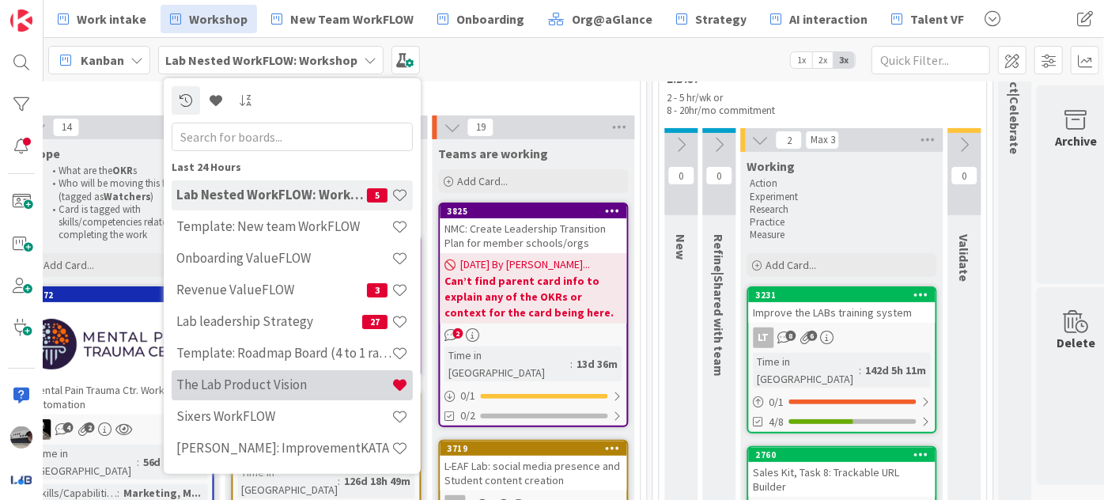
click at [286, 389] on h4 "The Lab Product Vision" at bounding box center [283, 384] width 215 height 16
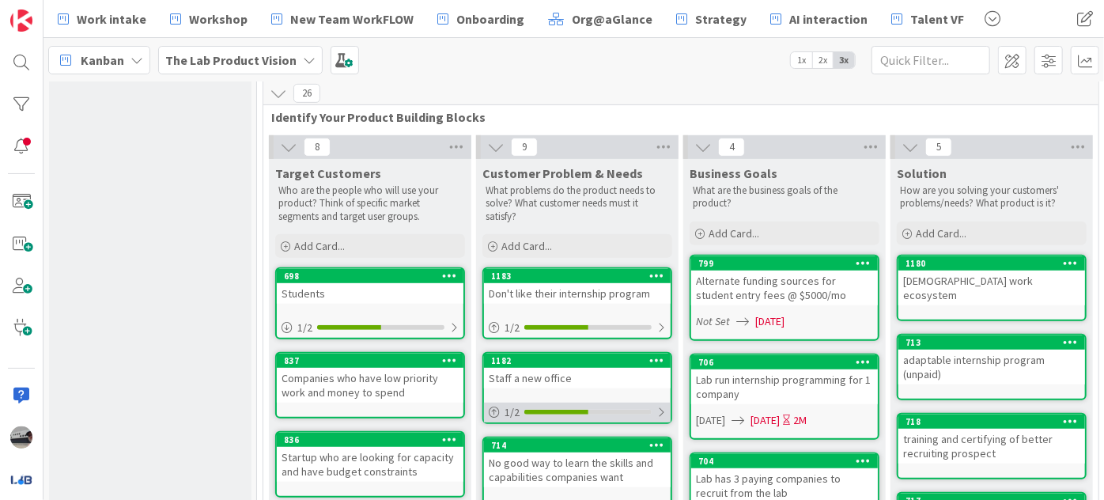
scroll to position [359, 0]
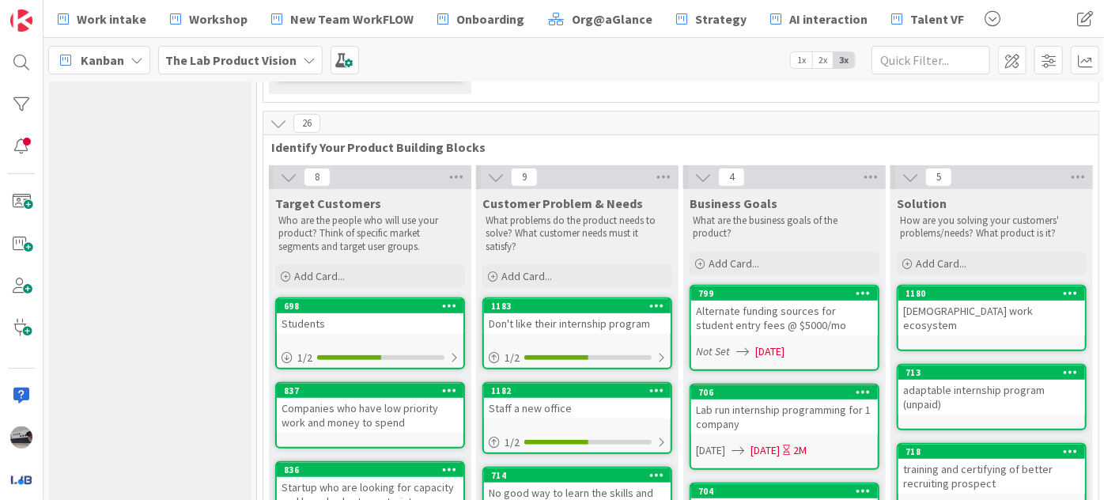
click at [287, 59] on b "The Lab Product Vision" at bounding box center [230, 60] width 131 height 16
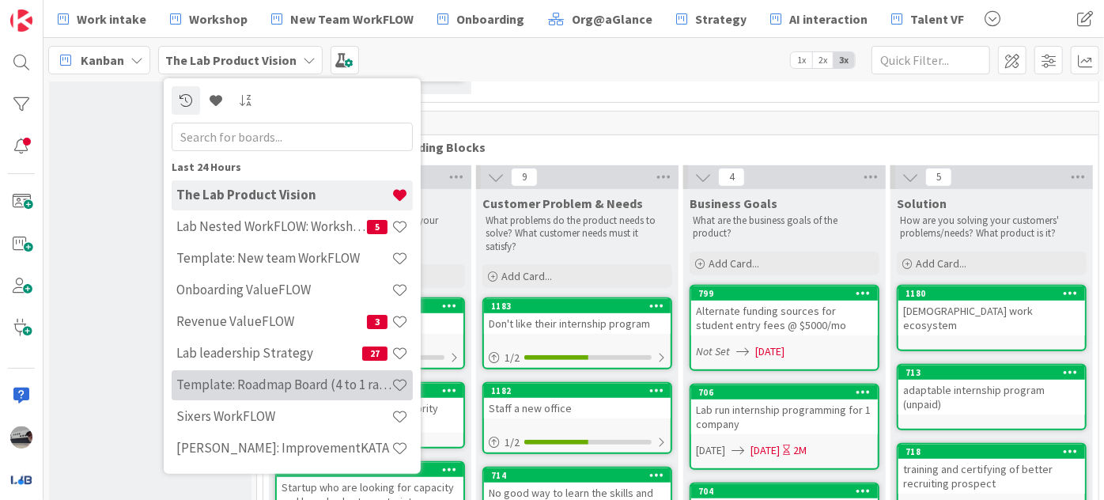
click at [337, 381] on h4 "Template: Roadmap Board (4 to 1 ratio or Annual/Quarterly view)" at bounding box center [283, 384] width 215 height 16
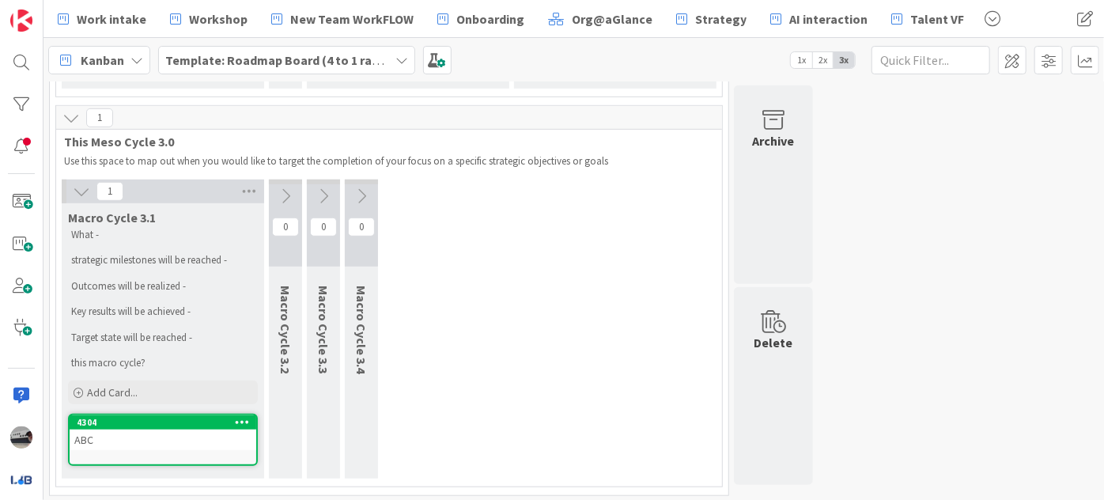
scroll to position [508, 0]
click at [288, 187] on icon at bounding box center [285, 195] width 17 height 17
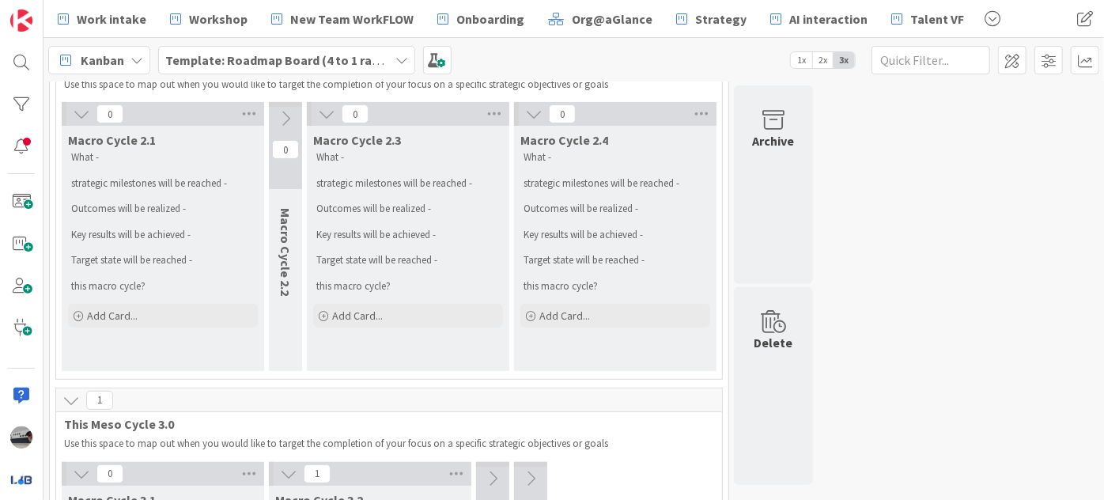
scroll to position [221, 0]
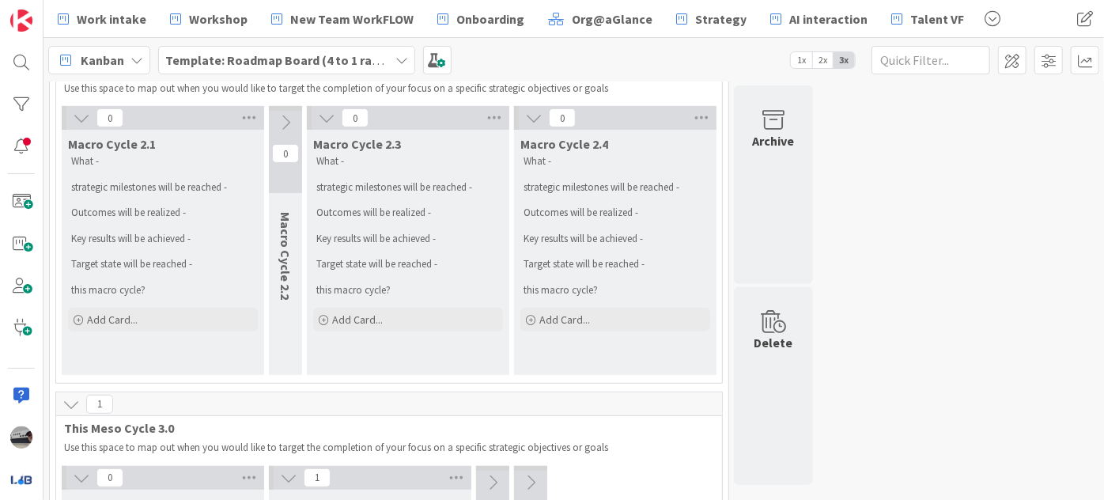
click at [275, 73] on div "Template: Roadmap Board (4 to 1 ratio or Annual/Quarterly view)" at bounding box center [286, 60] width 257 height 28
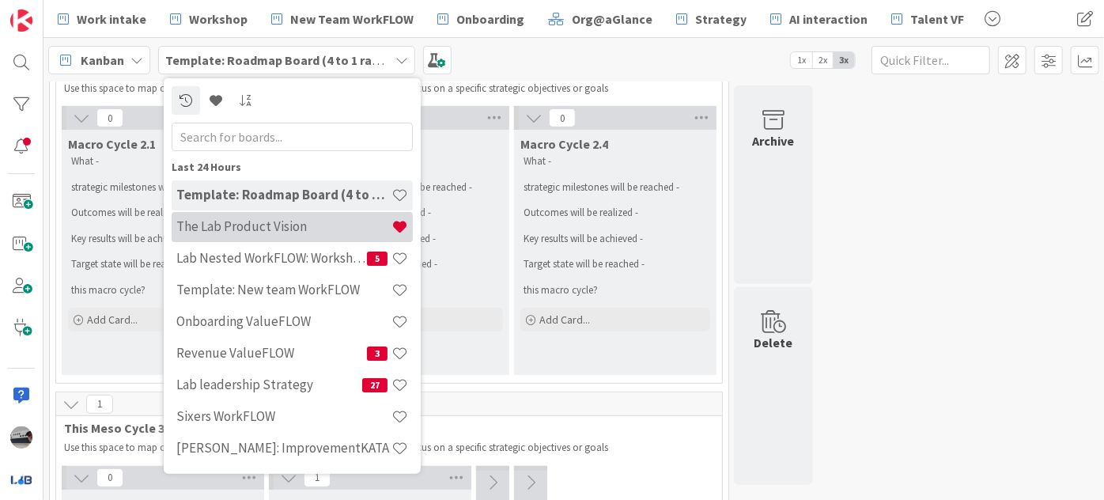
click at [285, 228] on h4 "The Lab Product Vision" at bounding box center [283, 226] width 215 height 16
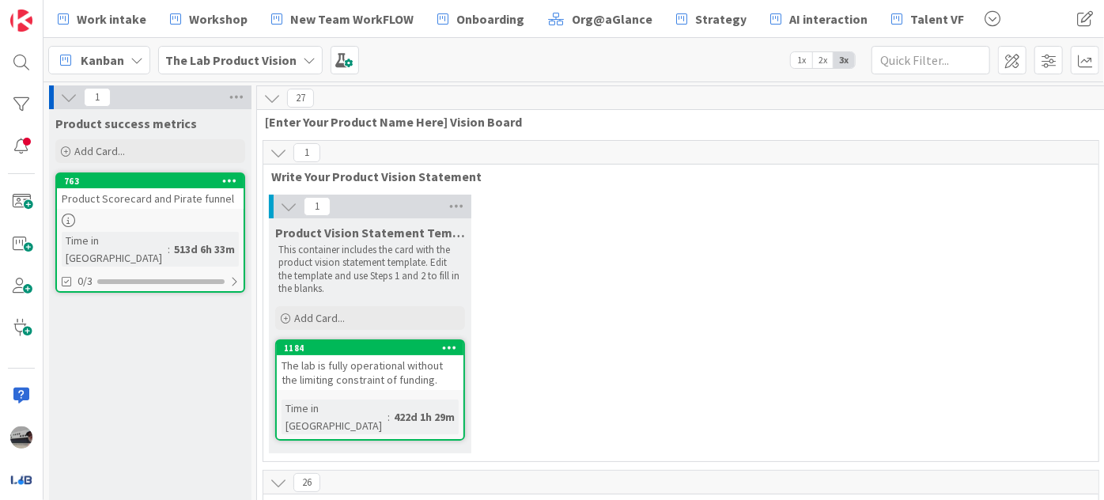
click at [248, 58] on b "The Lab Product Vision" at bounding box center [230, 60] width 131 height 16
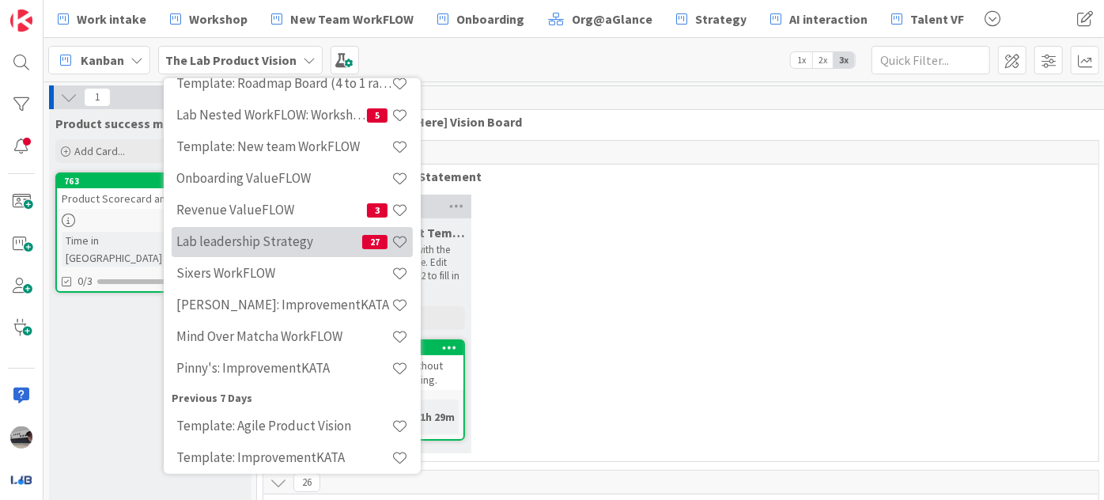
scroll to position [215, 0]
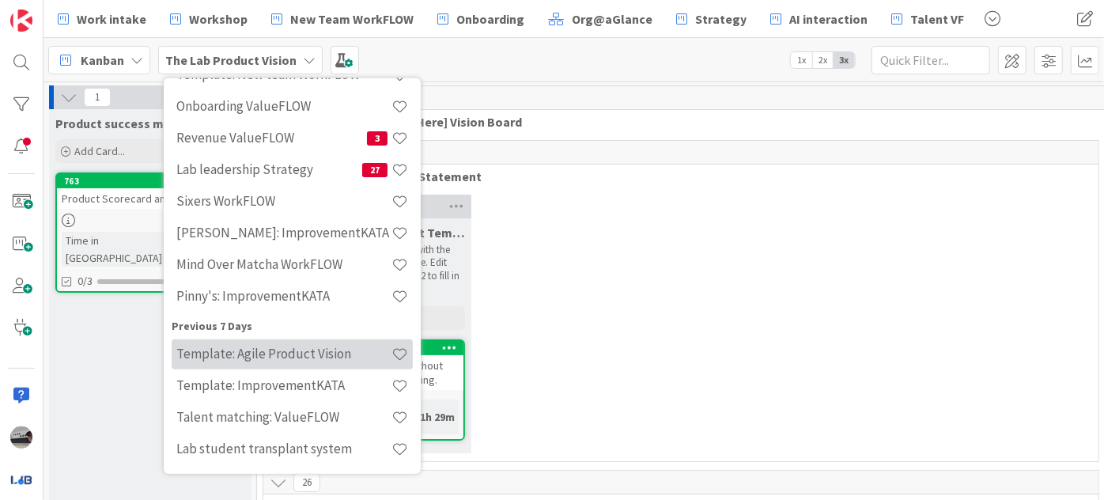
click at [325, 348] on h4 "Template: Agile Product Vision" at bounding box center [283, 354] width 215 height 16
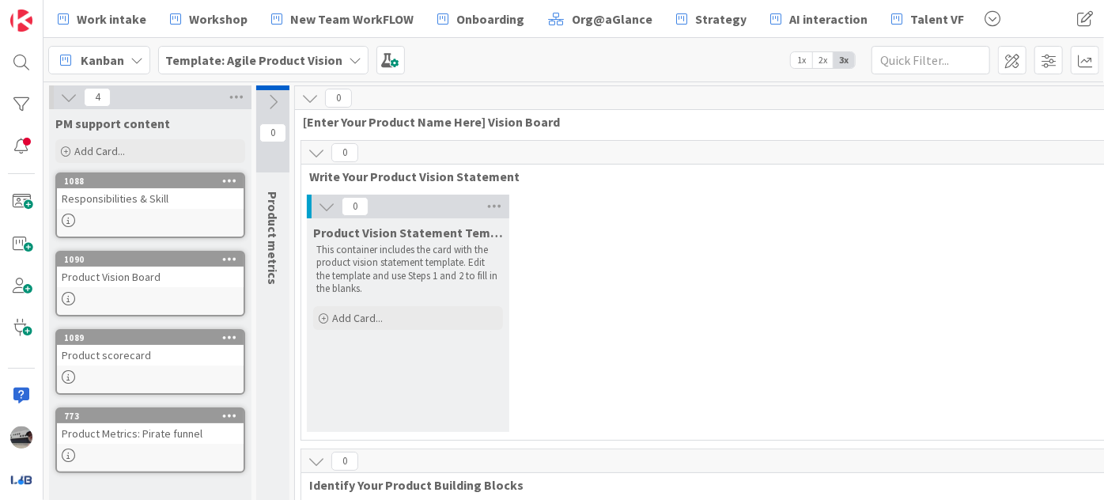
click at [139, 195] on div "Responsibilities & Skill" at bounding box center [150, 198] width 187 height 21
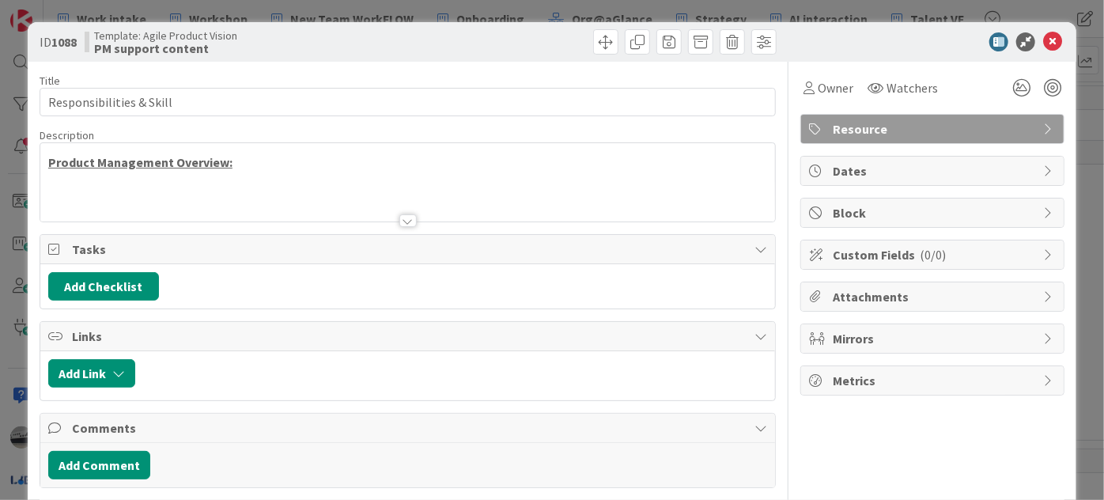
click at [407, 221] on div at bounding box center [407, 220] width 17 height 13
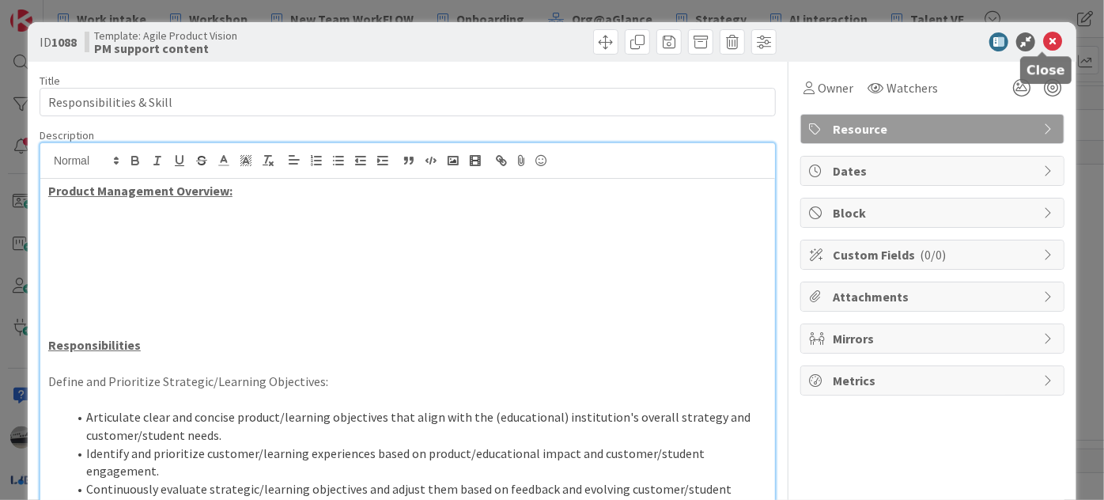
click at [1043, 38] on icon at bounding box center [1052, 41] width 19 height 19
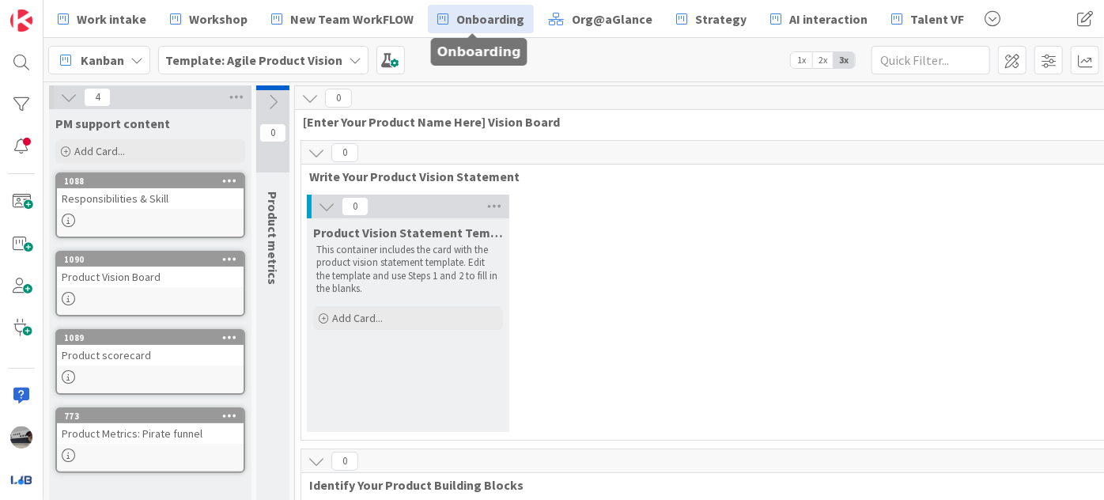
click at [477, 20] on span "Onboarding" at bounding box center [490, 18] width 68 height 19
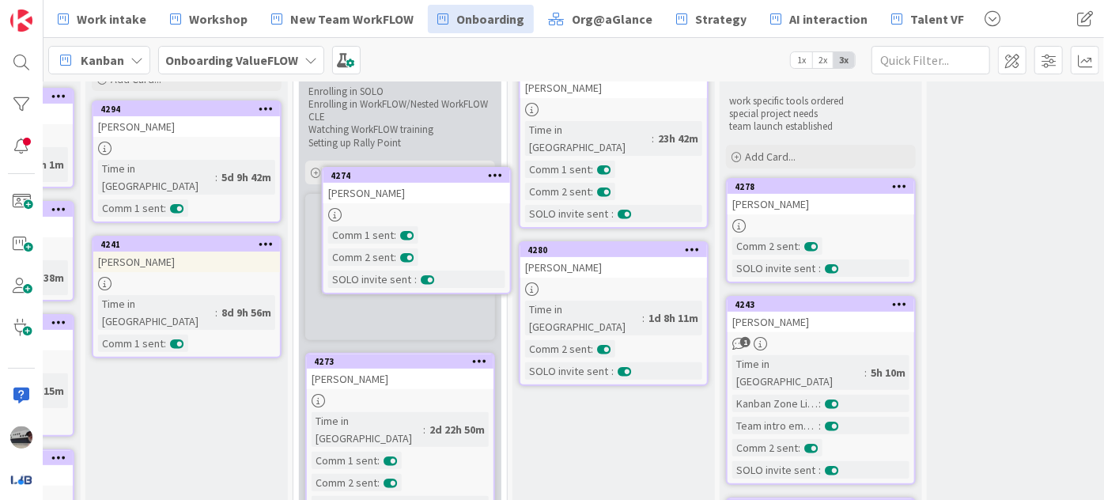
scroll to position [69, 209]
